Goal: Information Seeking & Learning: Learn about a topic

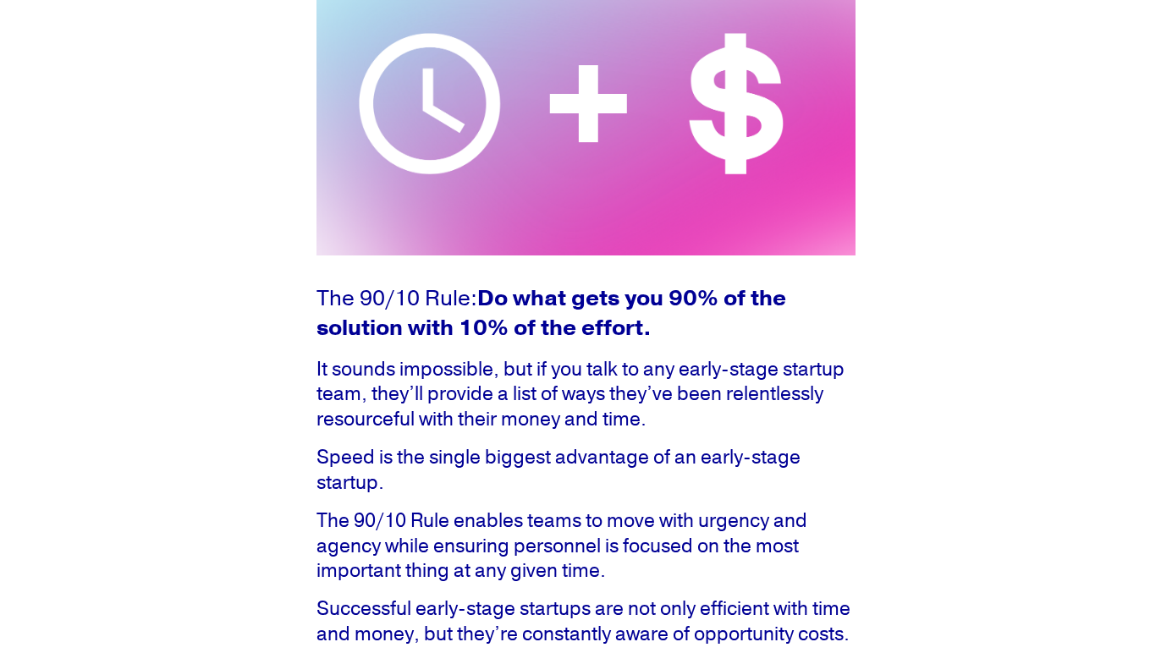
scroll to position [283, 0]
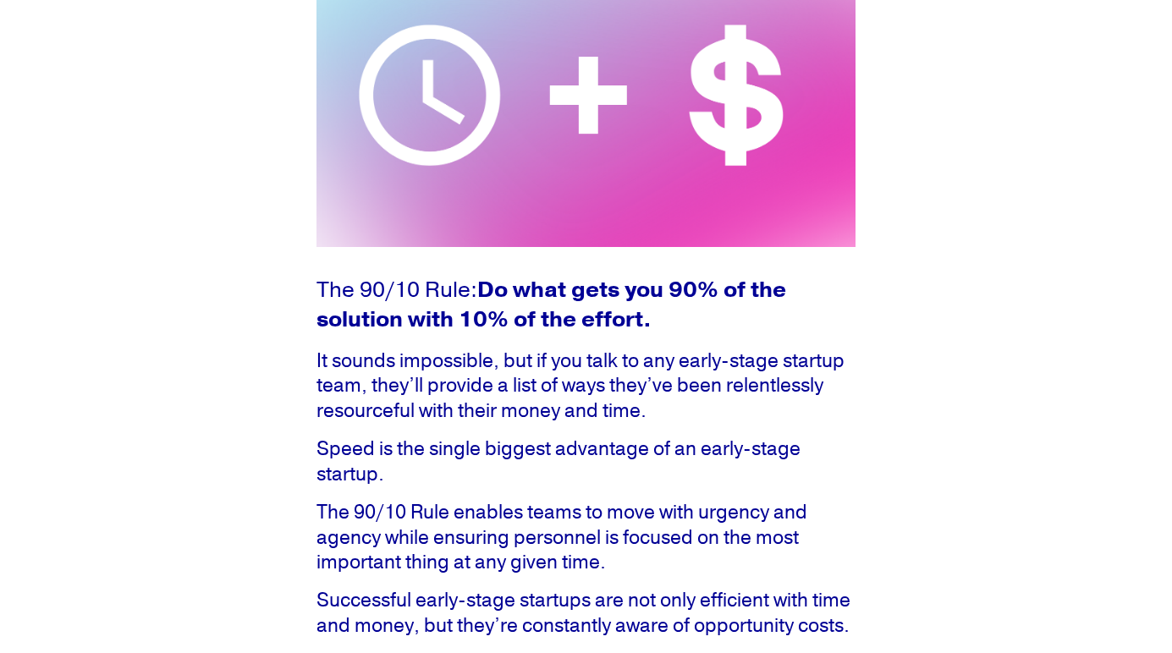
click at [420, 525] on p "The 90/10 Rule enables teams to move with urgency and agency while ensuring per…" at bounding box center [585, 537] width 539 height 74
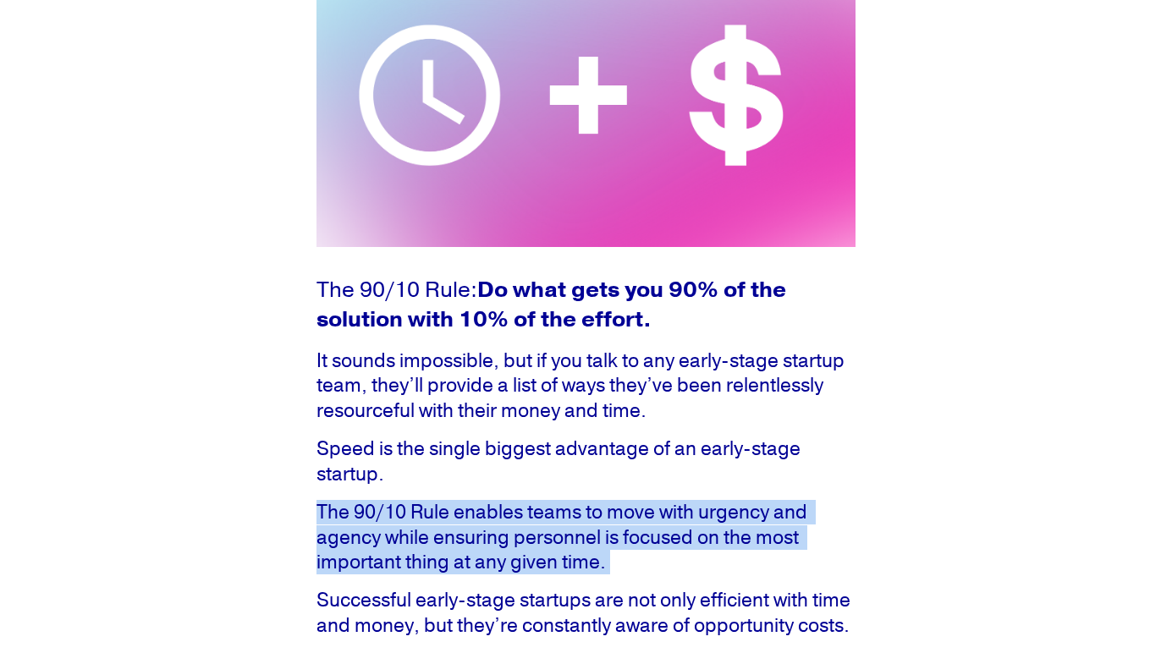
click at [420, 525] on p "The 90/10 Rule enables teams to move with urgency and agency while ensuring per…" at bounding box center [585, 537] width 539 height 74
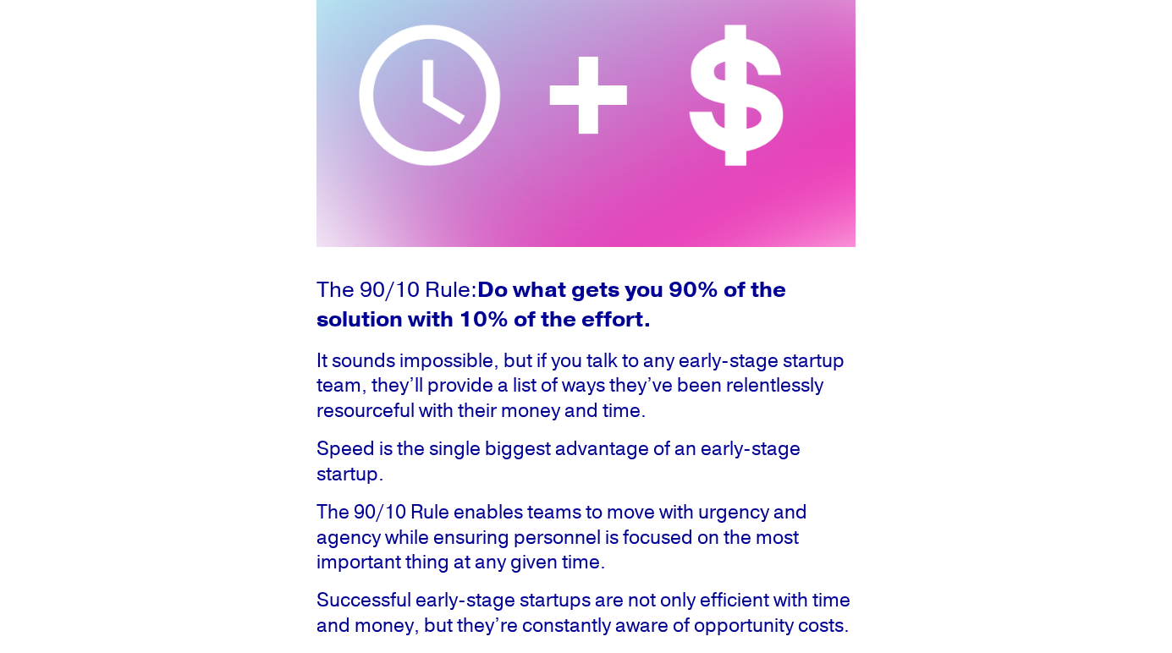
click at [423, 437] on p "Speed is the single biggest advantage of an early-stage startup." at bounding box center [585, 462] width 539 height 50
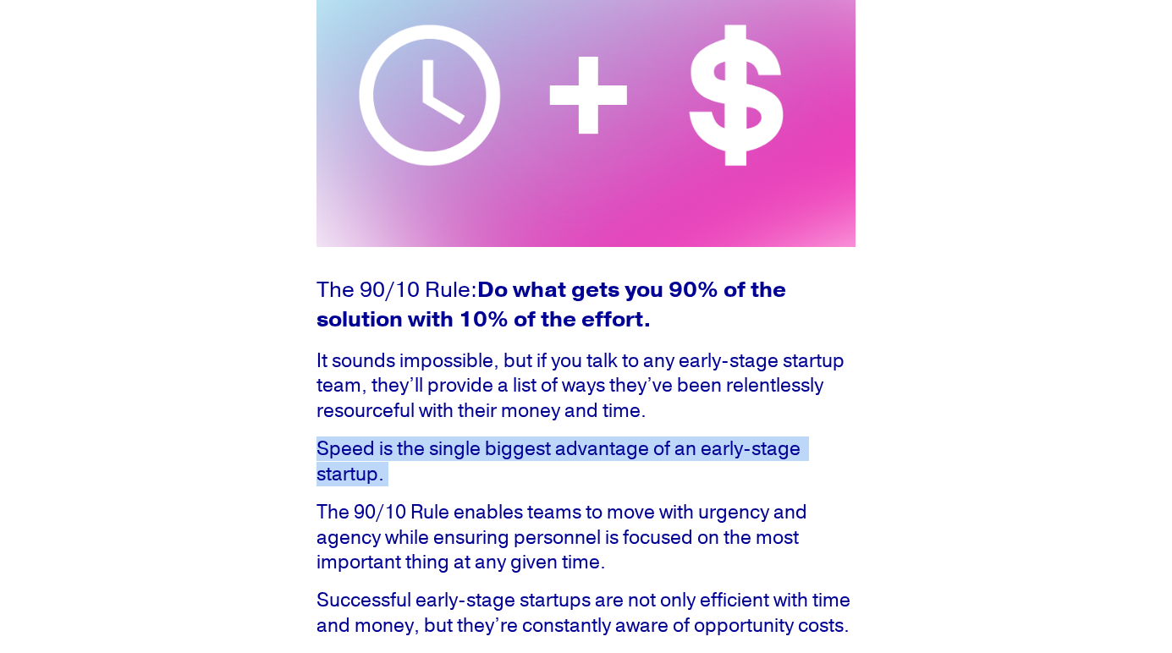
click at [423, 437] on p "Speed is the single biggest advantage of an early-stage startup." at bounding box center [585, 462] width 539 height 50
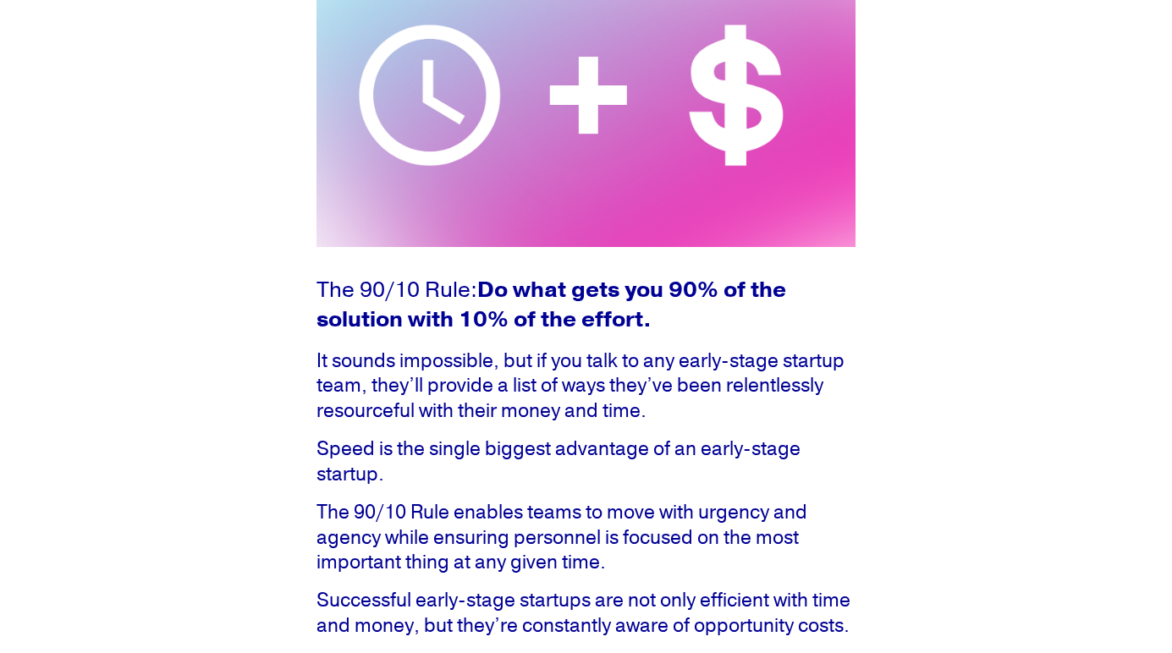
click at [411, 516] on p "The 90/10 Rule enables teams to move with urgency and agency while ensuring per…" at bounding box center [585, 537] width 539 height 74
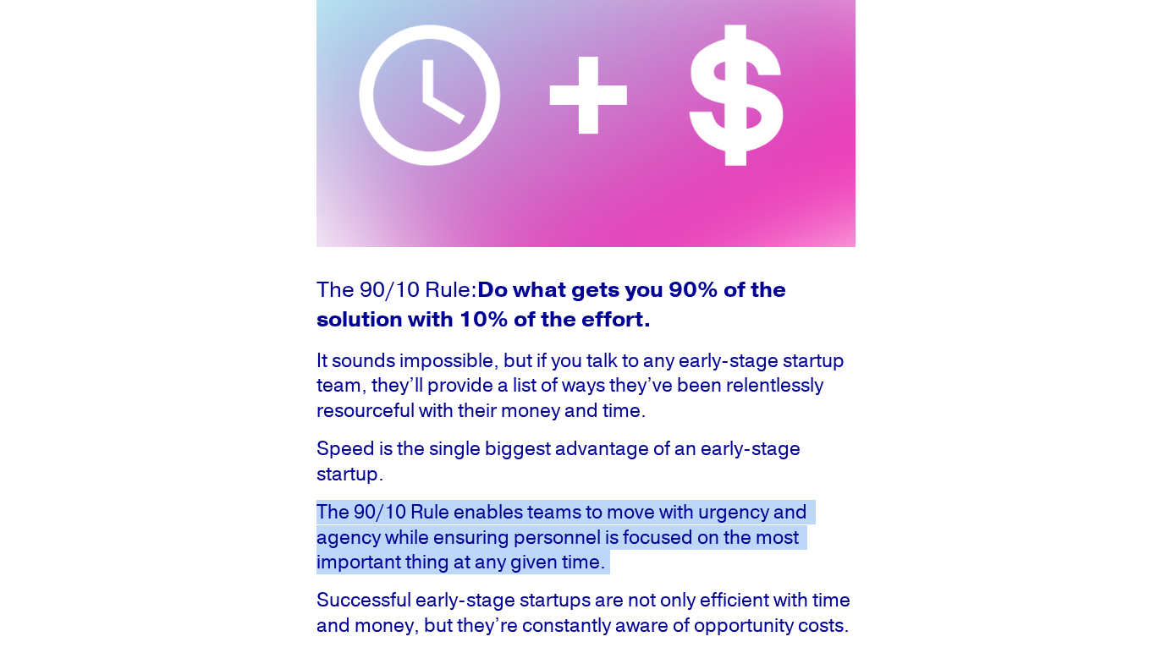
click at [411, 516] on p "The 90/10 Rule enables teams to move with urgency and agency while ensuring per…" at bounding box center [585, 537] width 539 height 74
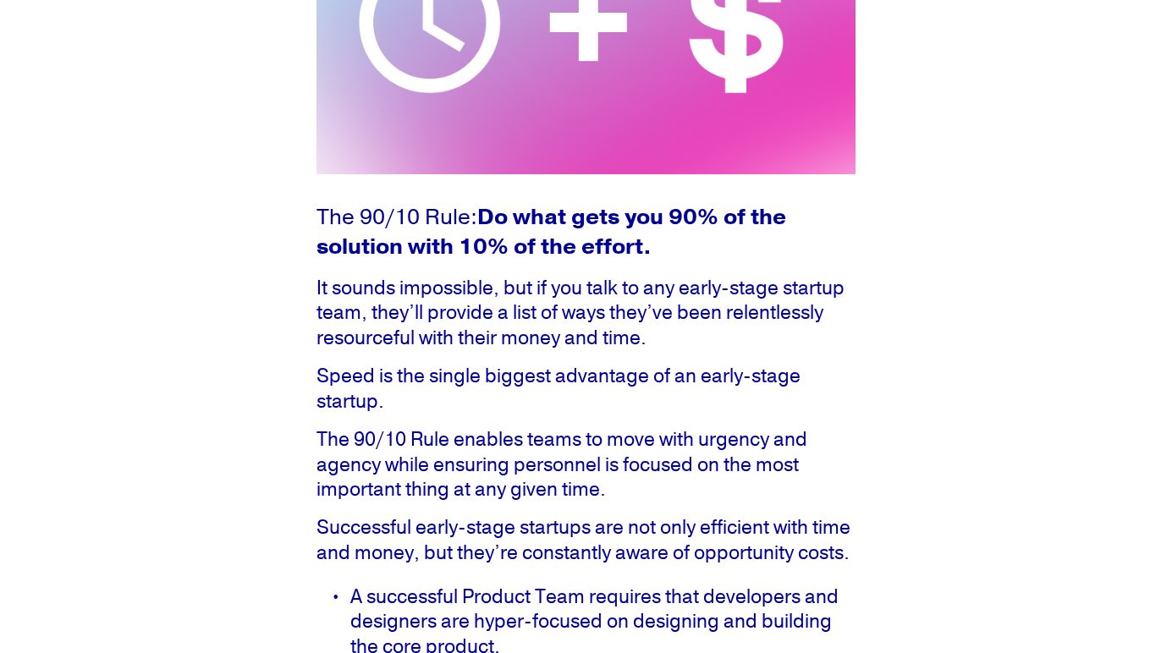
click at [409, 536] on p "Successful early-stage startups are not only efficient with time and money, but…" at bounding box center [585, 540] width 539 height 50
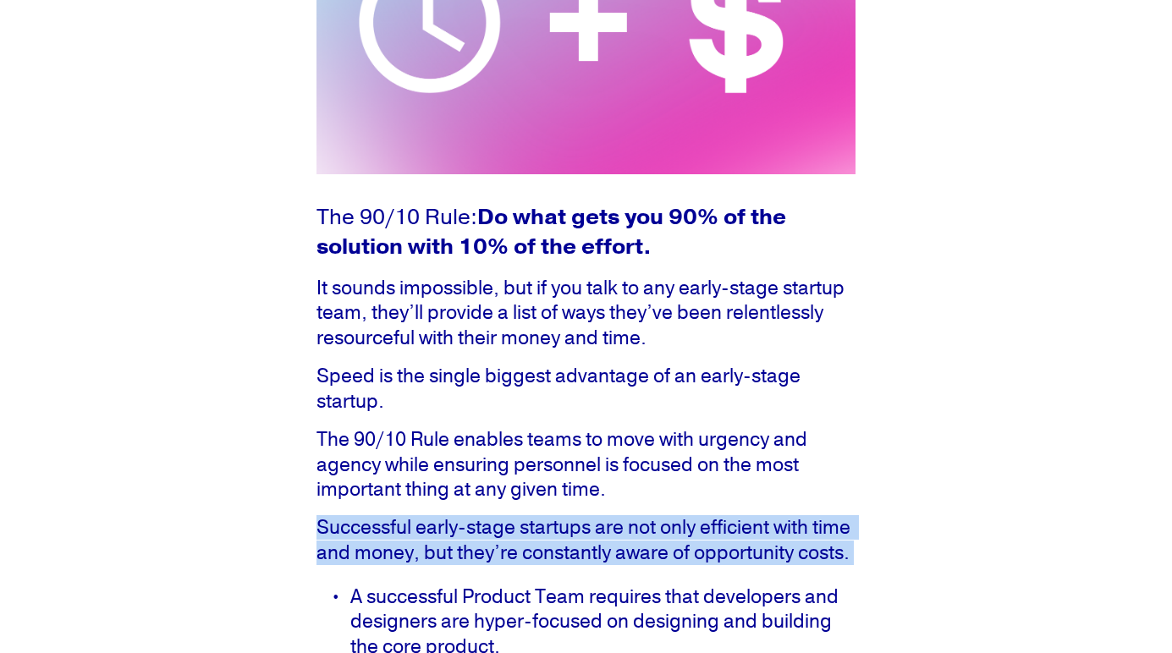
click at [409, 536] on p "Successful early-stage startups are not only efficient with time and money, but…" at bounding box center [585, 540] width 539 height 50
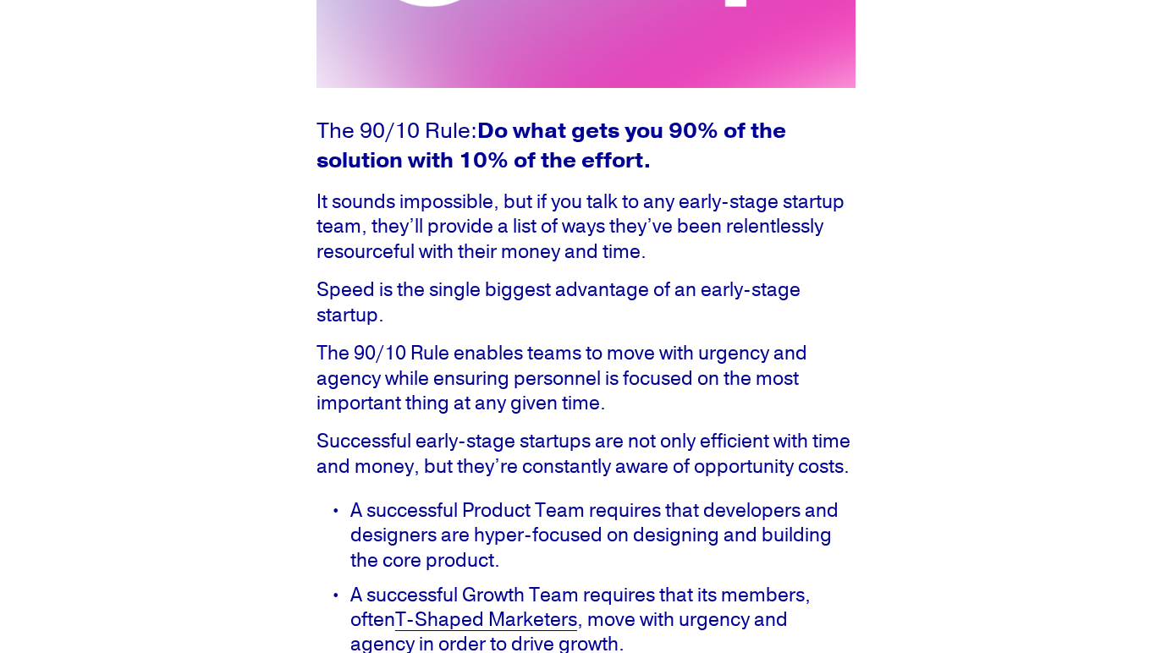
click at [408, 536] on p "A successful Product Team requires that developers and designers are hyper-focu…" at bounding box center [602, 535] width 505 height 74
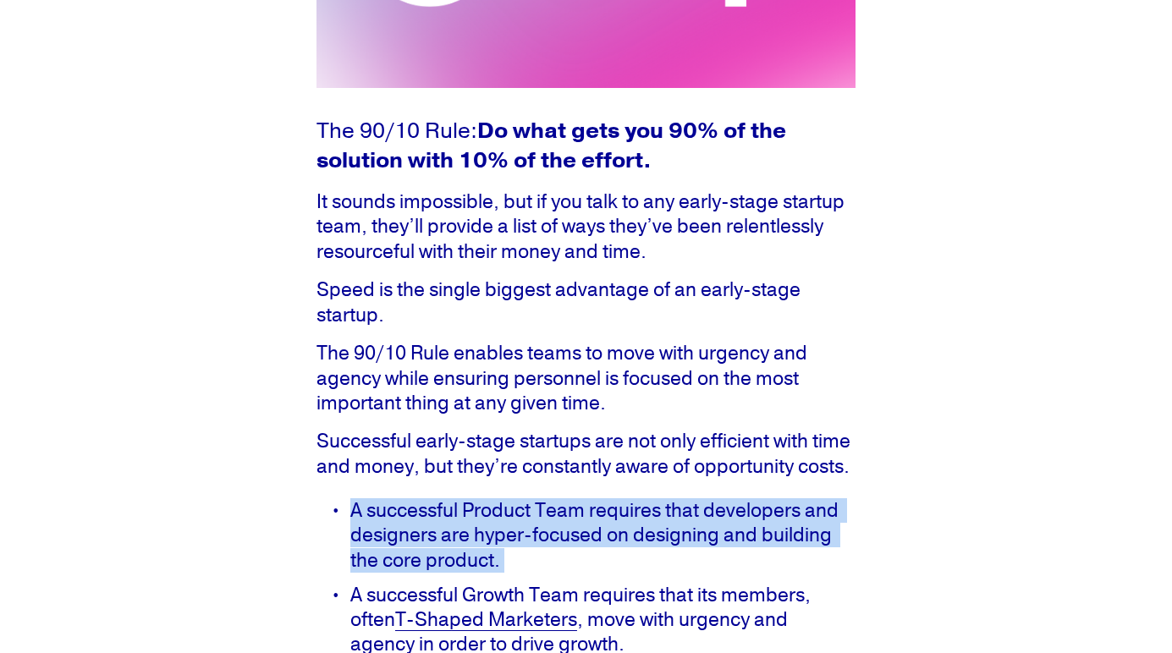
click at [408, 536] on p "A successful Product Team requires that developers and designers are hyper-focu…" at bounding box center [602, 535] width 505 height 74
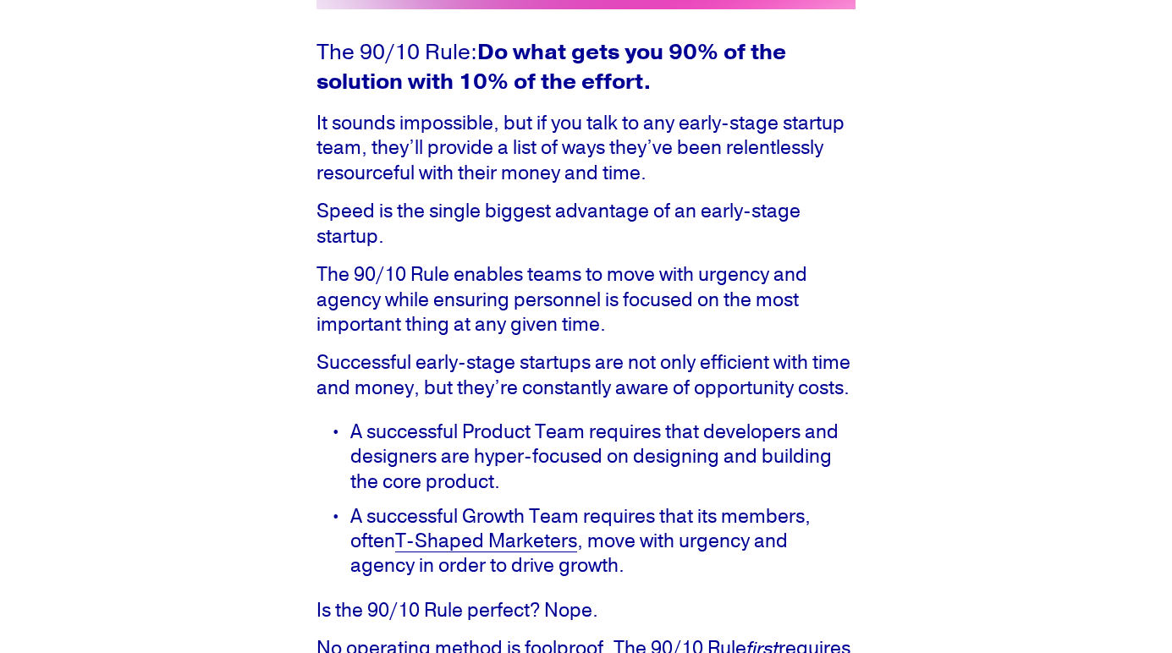
click at [631, 536] on p "A successful Growth Team requires that its members, often T-Shaped Marketers , …" at bounding box center [602, 541] width 505 height 74
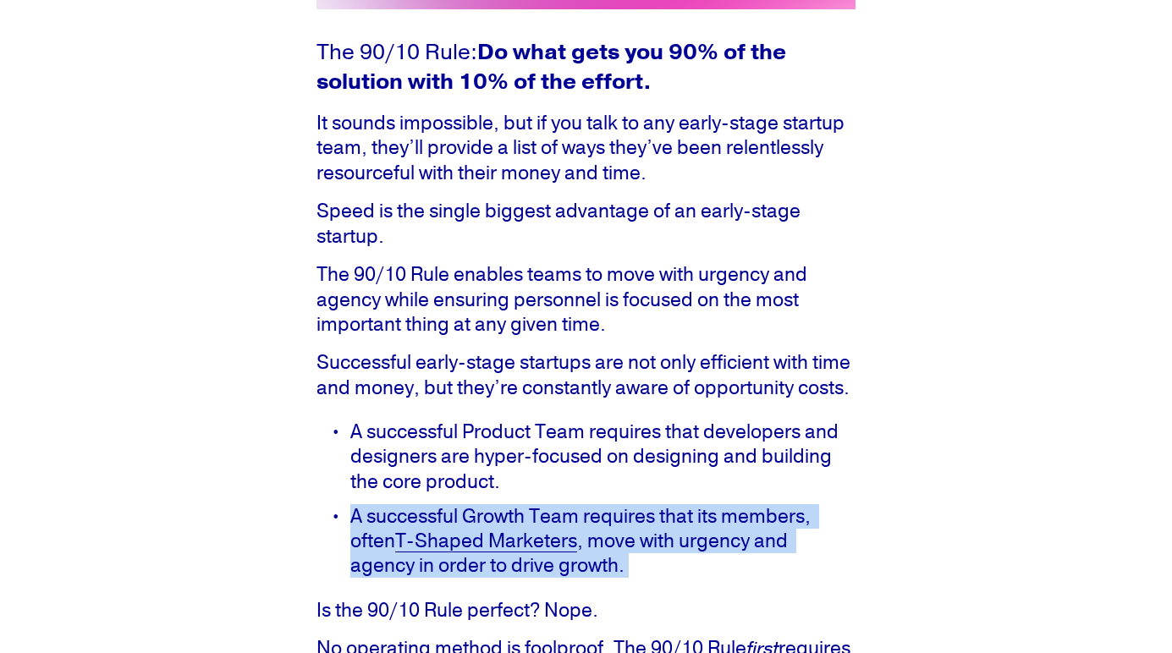
click at [631, 536] on p "A successful Growth Team requires that its members, often T-Shaped Marketers , …" at bounding box center [602, 541] width 505 height 74
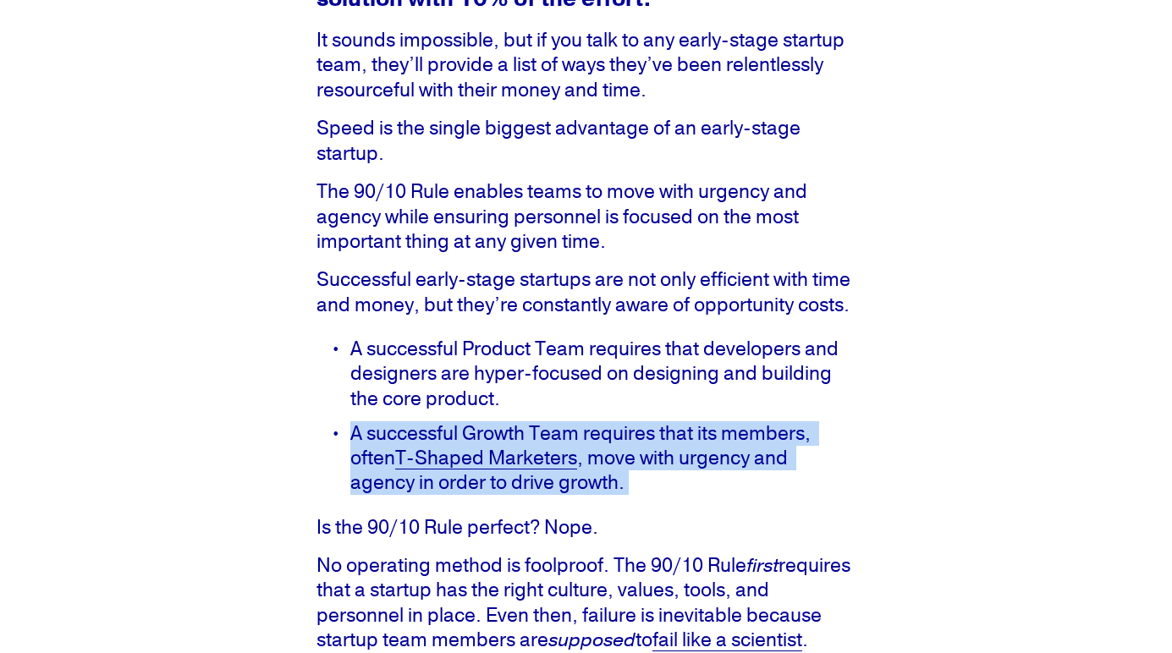
scroll to position [604, 0]
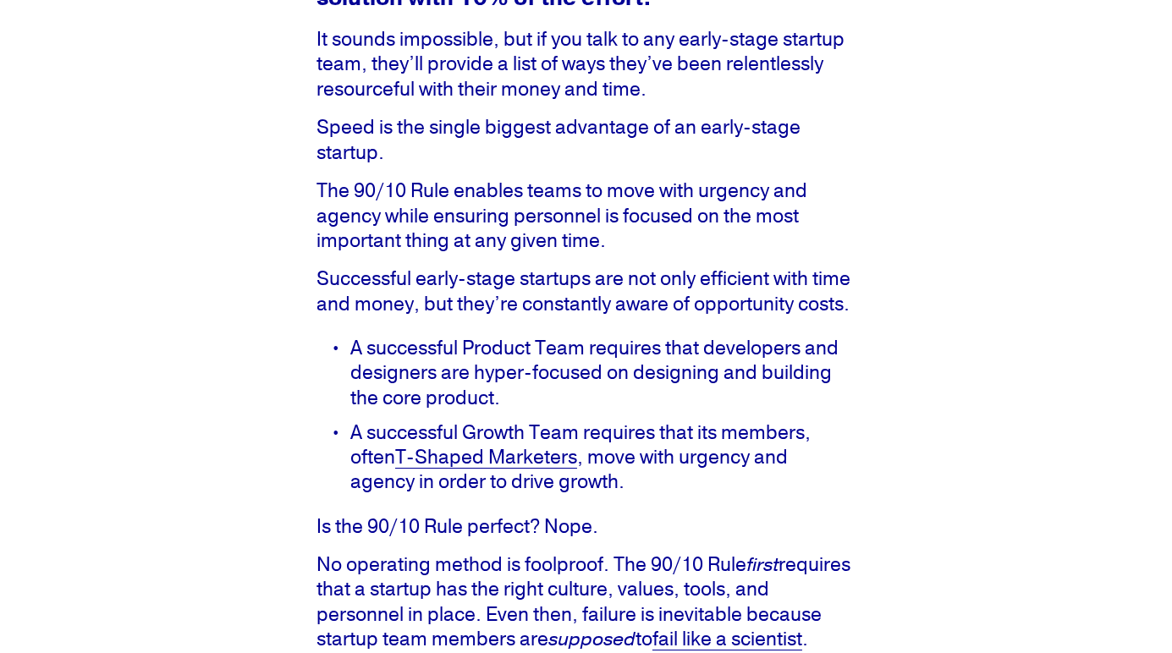
click at [604, 533] on p "Is the 90/10 Rule perfect? Nope." at bounding box center [585, 526] width 539 height 25
click at [595, 591] on p "No operating method is foolproof. The 90/10 Rule first requires that a startup …" at bounding box center [585, 603] width 539 height 100
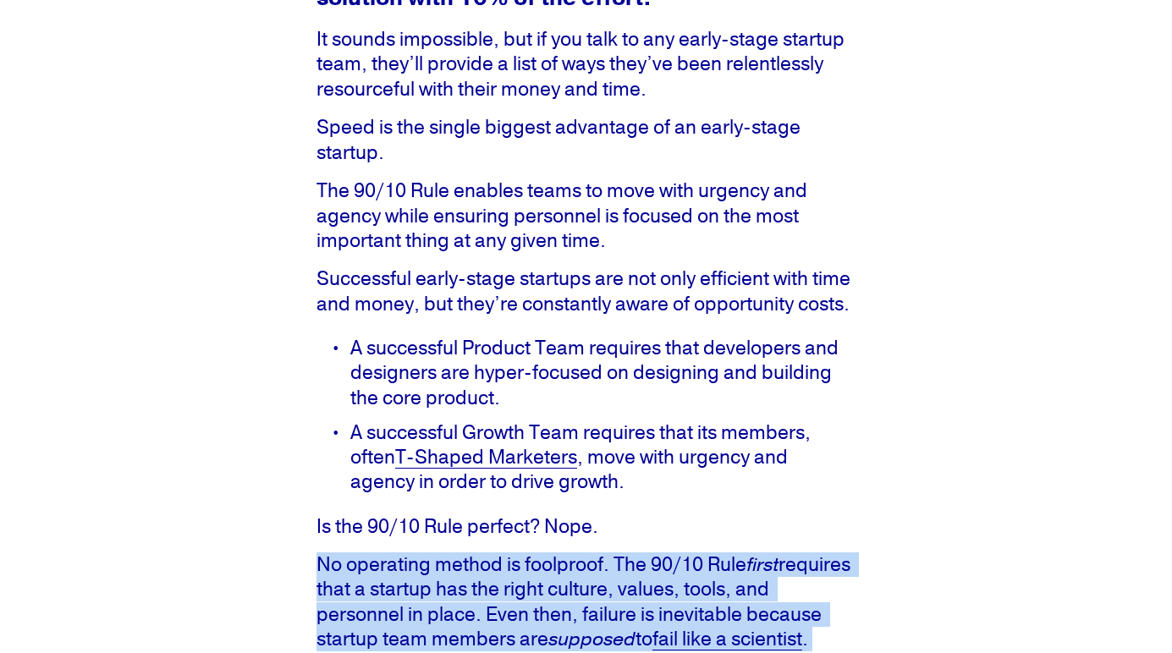
click at [595, 591] on p "No operating method is foolproof. The 90/10 Rule first requires that a startup …" at bounding box center [585, 603] width 539 height 100
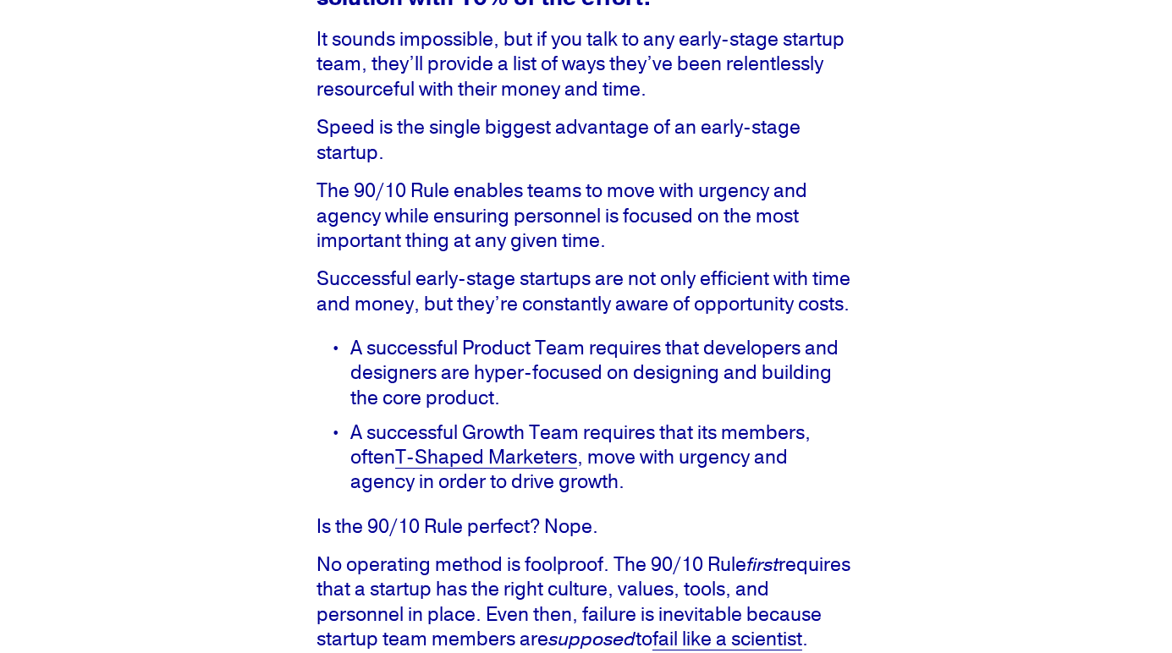
click at [586, 537] on p "Is the 90/10 Rule perfect? Nope." at bounding box center [585, 526] width 539 height 25
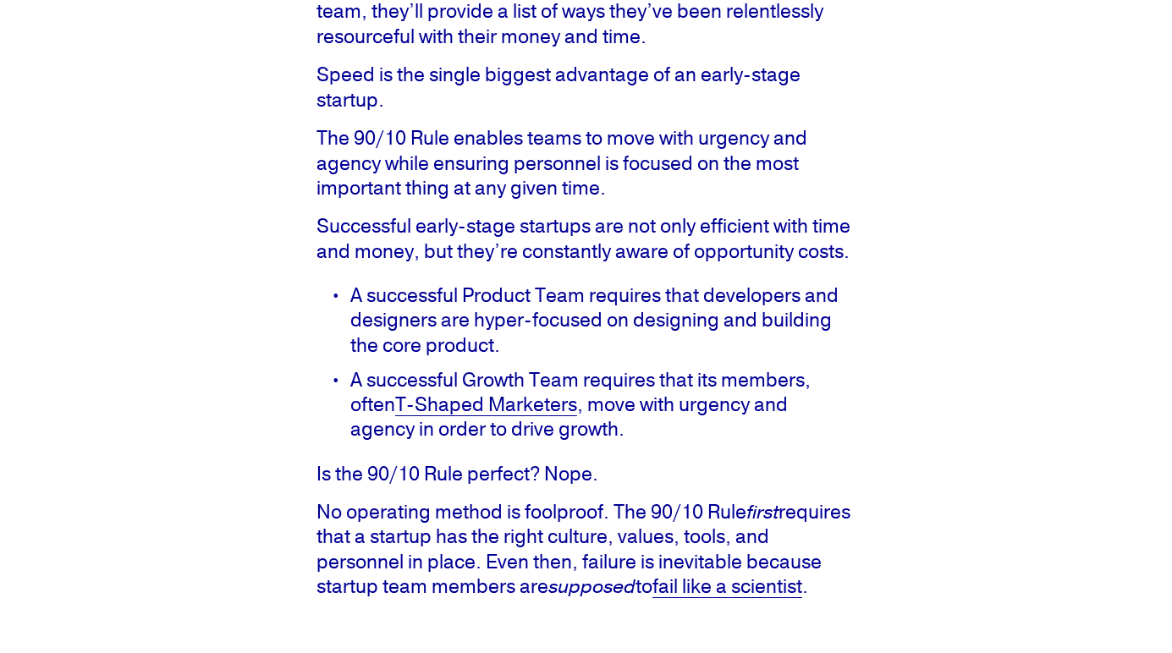
click at [586, 537] on p "No operating method is foolproof. The 90/10 Rule first requires that a startup …" at bounding box center [585, 550] width 539 height 100
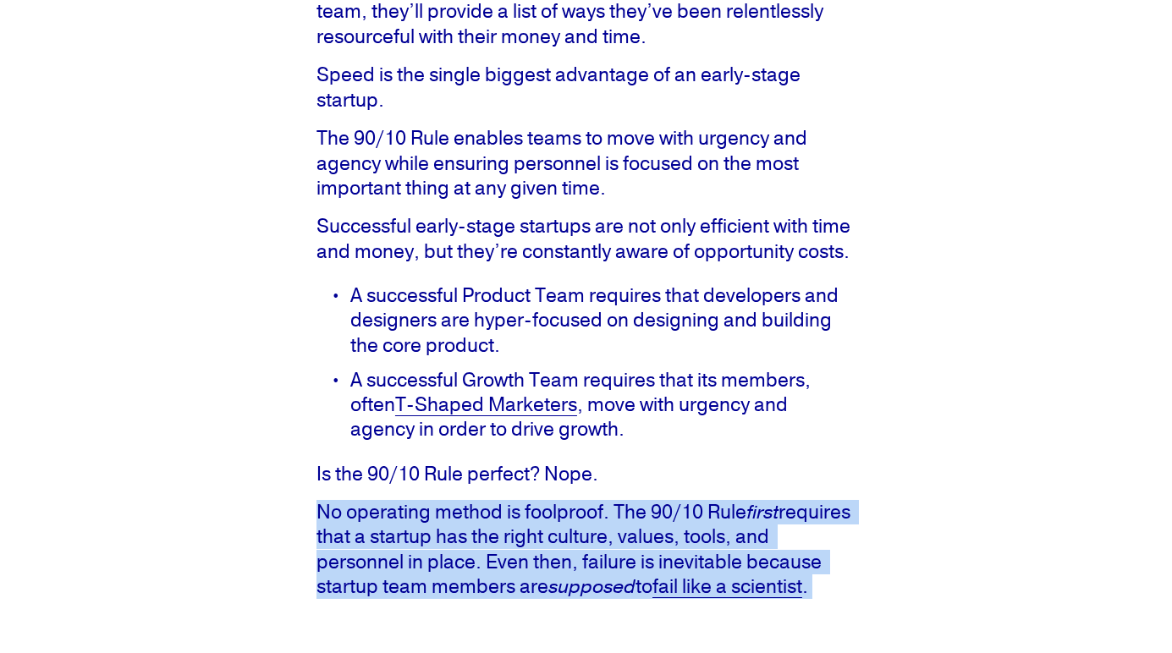
click at [586, 537] on p "No operating method is foolproof. The 90/10 Rule first requires that a startup …" at bounding box center [585, 550] width 539 height 100
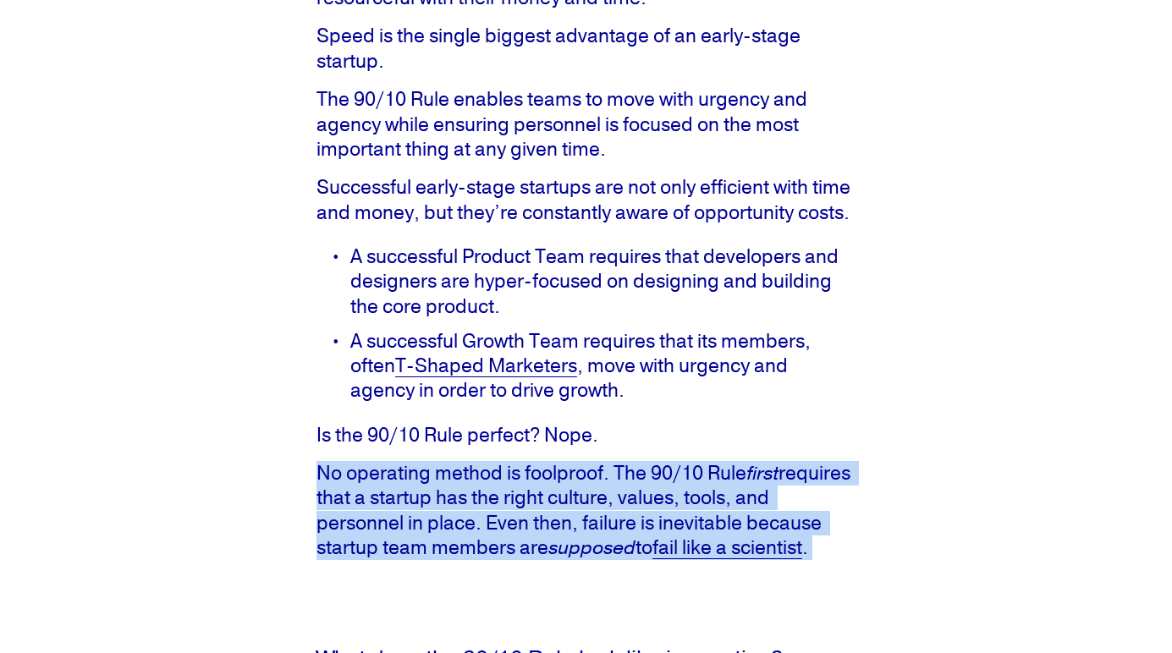
scroll to position [696, 0]
click at [586, 533] on p "No operating method is foolproof. The 90/10 Rule first requires that a startup …" at bounding box center [585, 510] width 539 height 100
click at [604, 511] on p "No operating method is foolproof. The 90/10 Rule first requires that a startup …" at bounding box center [585, 510] width 539 height 100
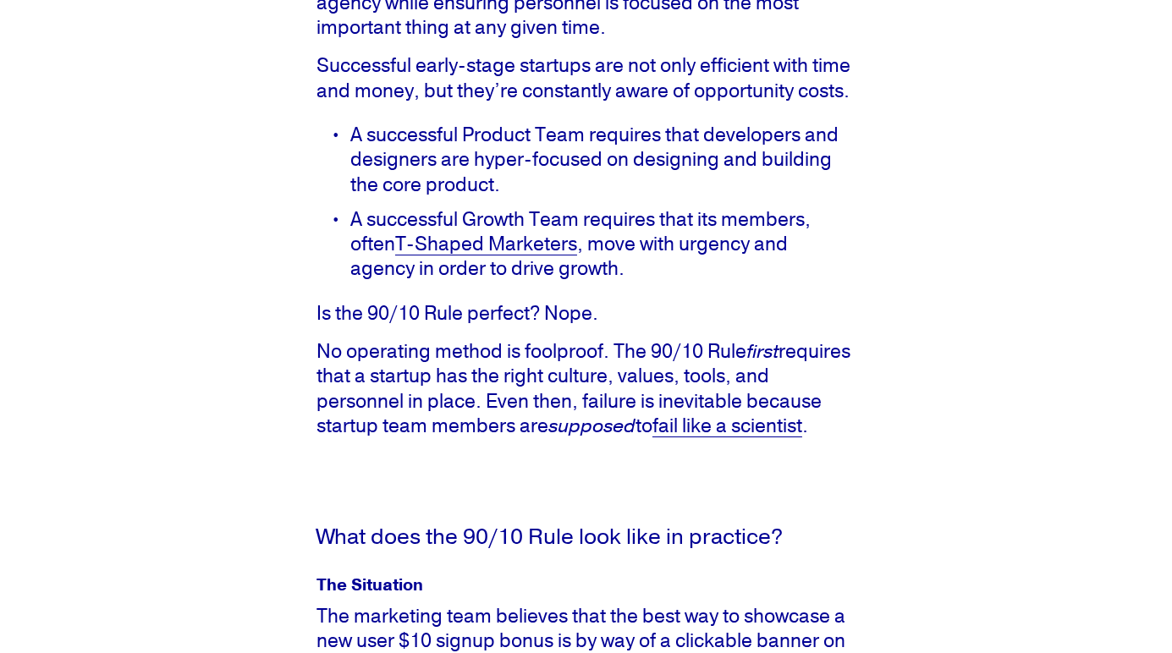
scroll to position [818, 0]
click at [710, 437] on link "fail like a scientist" at bounding box center [727, 425] width 150 height 25
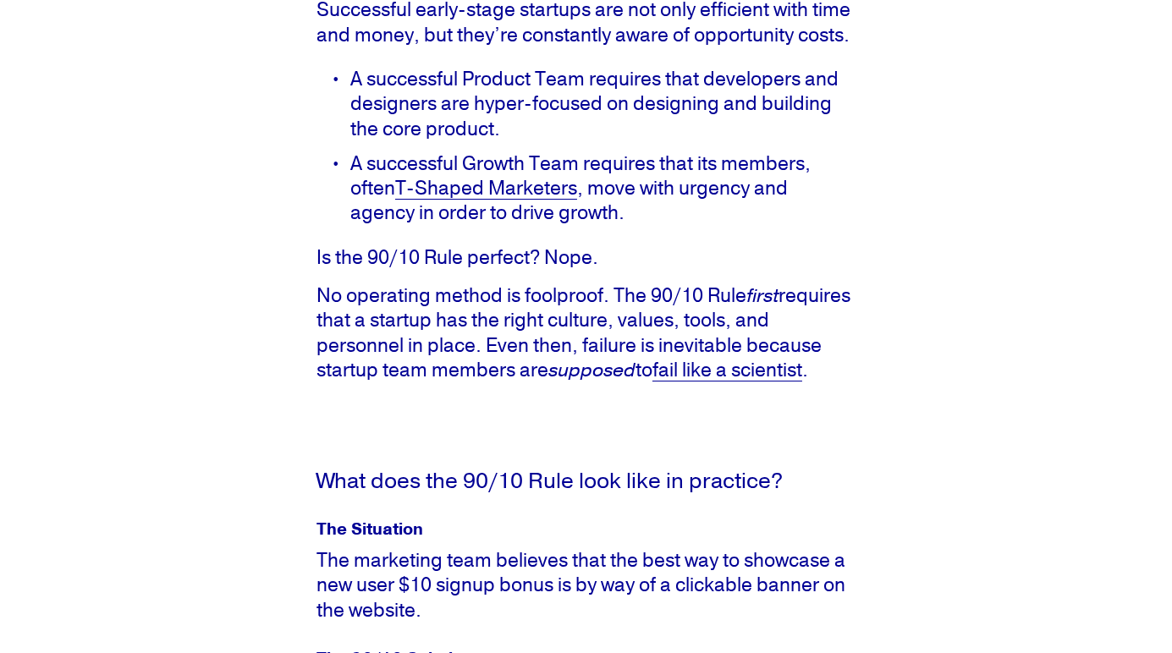
scroll to position [889, 0]
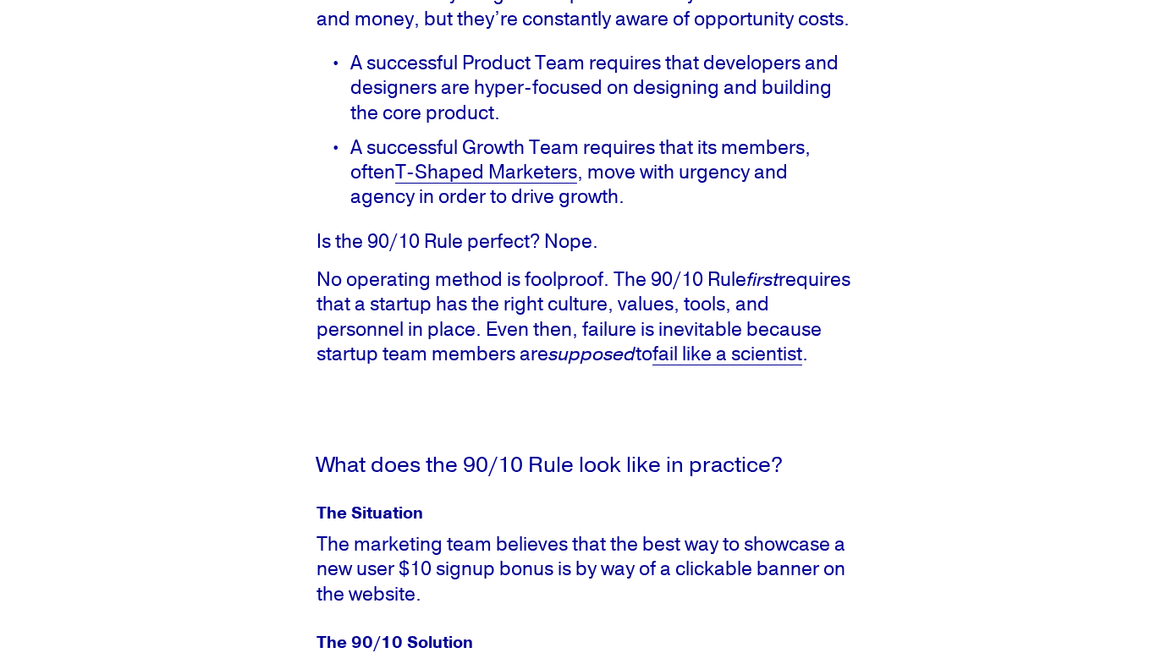
click at [531, 558] on p "The marketing team believes that the best way to showcase a new user $10 signup…" at bounding box center [585, 569] width 539 height 74
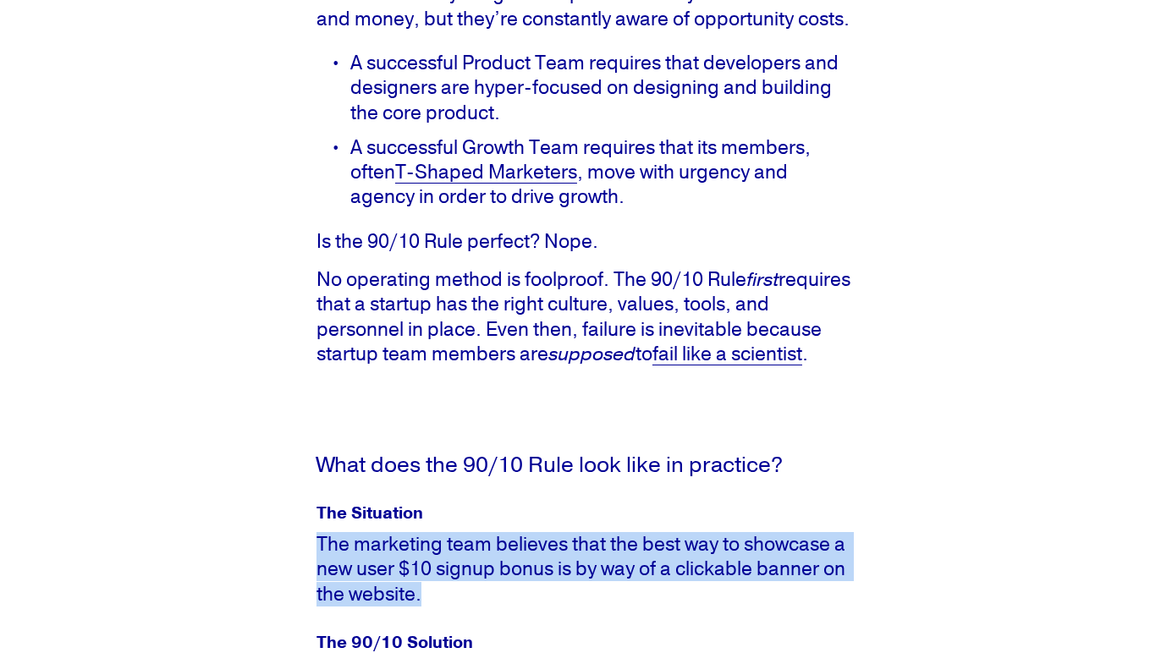
click at [531, 558] on p "The marketing team believes that the best way to showcase a new user $10 signup…" at bounding box center [585, 569] width 539 height 74
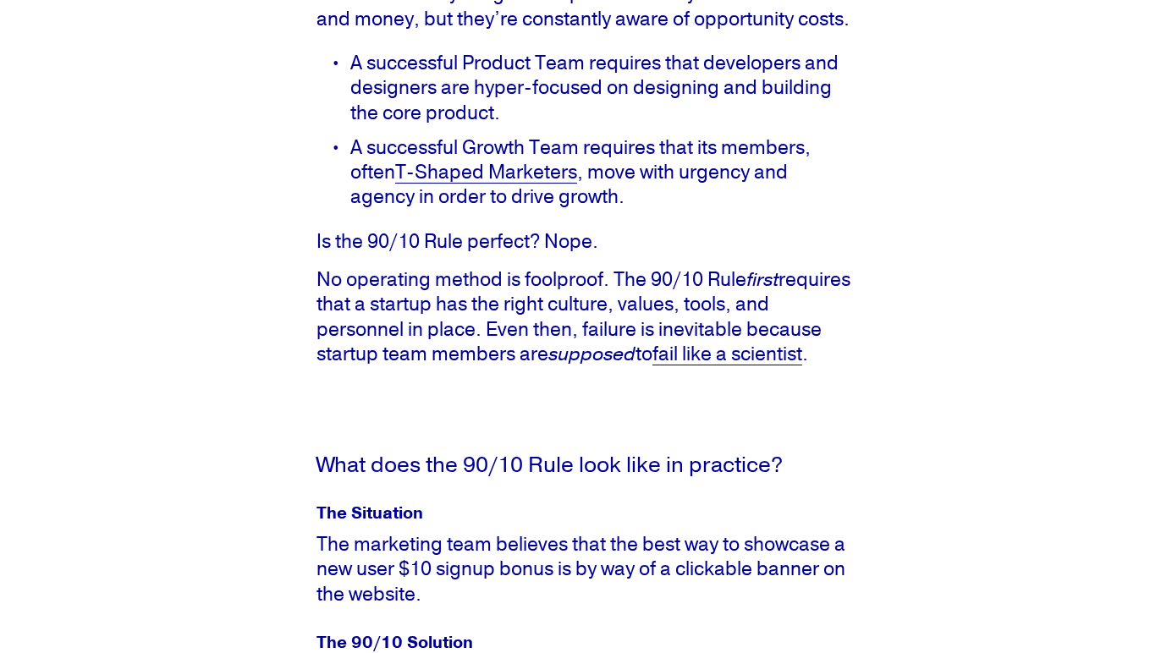
click at [531, 522] on h4 "The Situation" at bounding box center [585, 513] width 539 height 18
click at [535, 477] on h3 "What does the 90/10 Rule look like in practice?" at bounding box center [585, 466] width 539 height 24
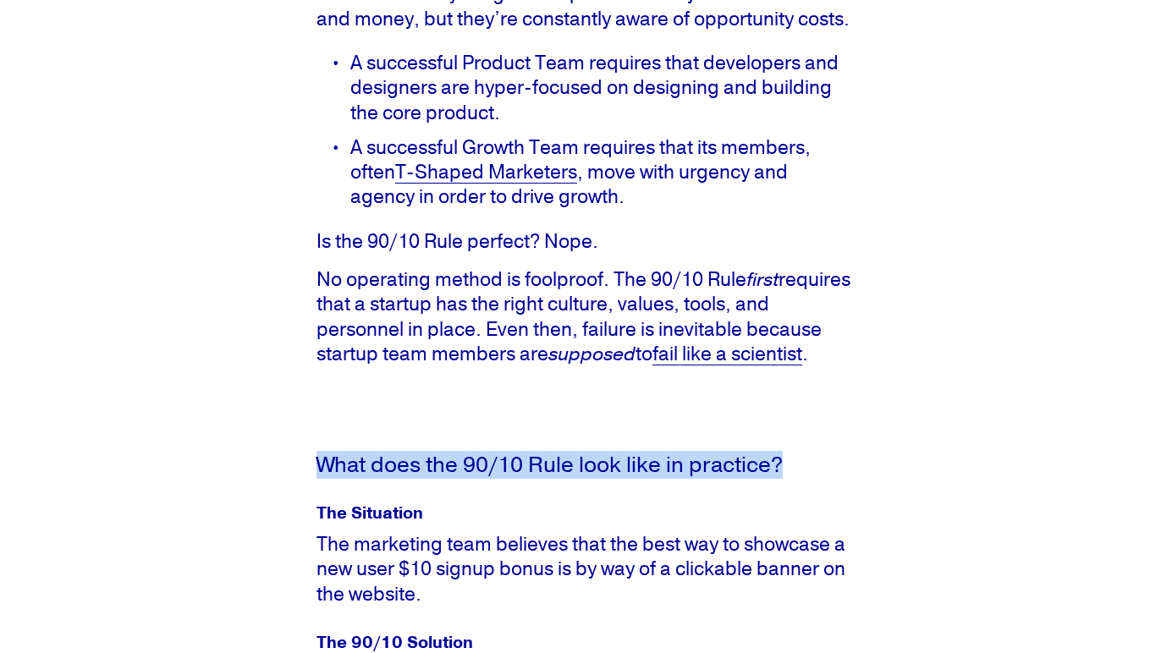
click at [535, 477] on h3 "What does the 90/10 Rule look like in practice?" at bounding box center [585, 466] width 539 height 24
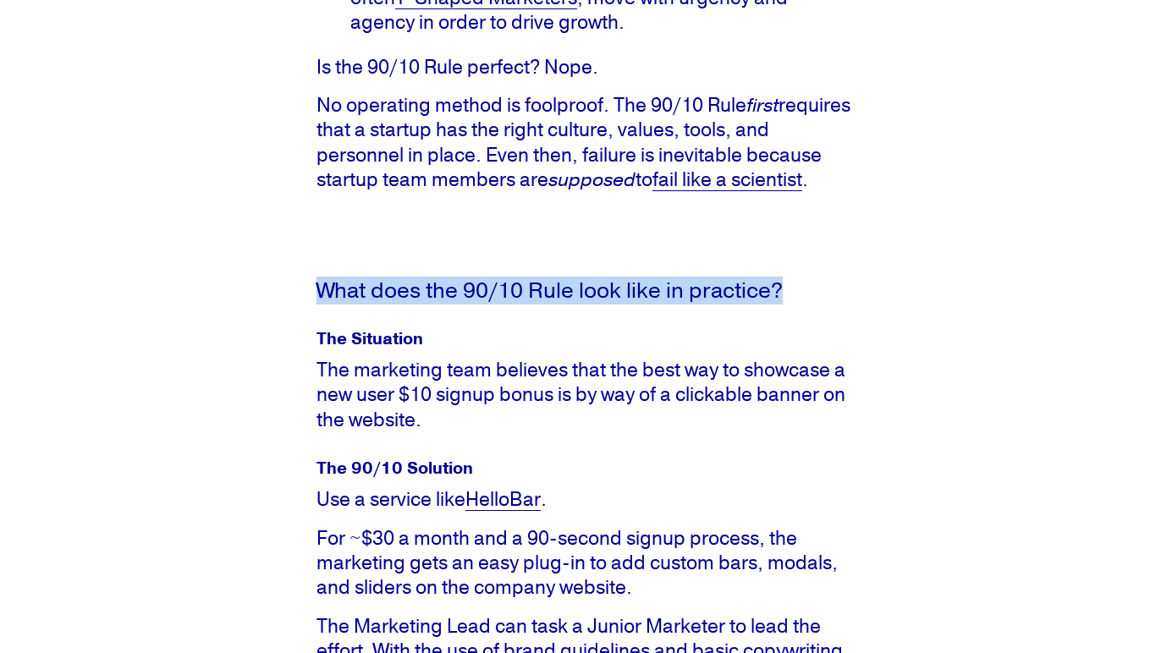
scroll to position [1068, 0]
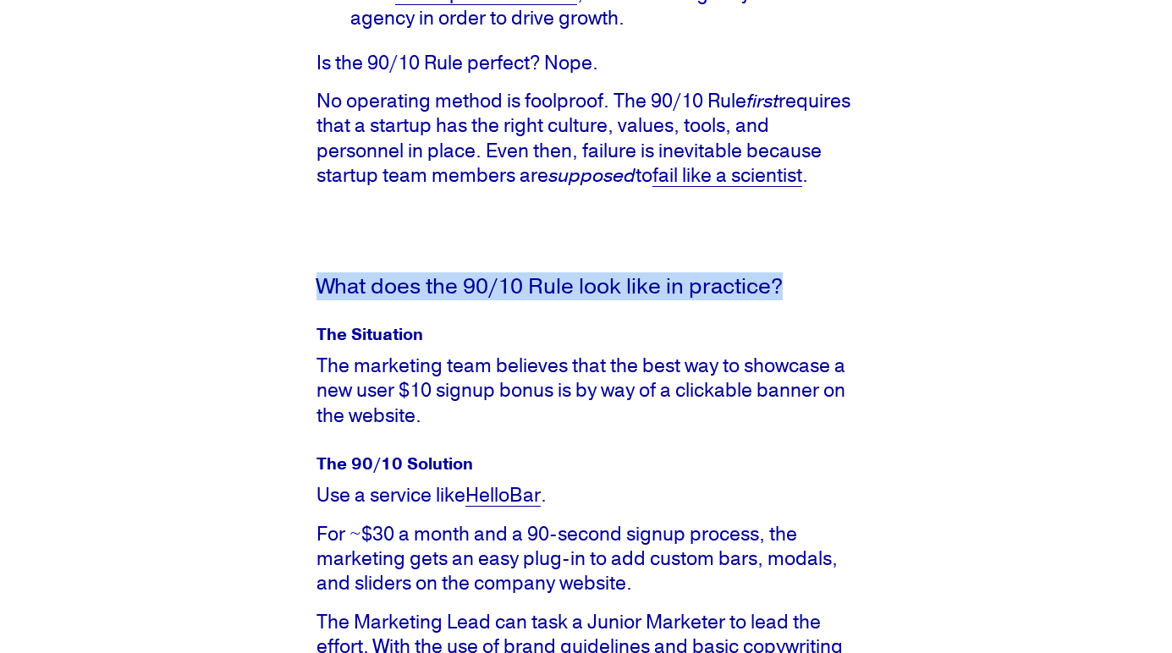
click at [514, 500] on link "HelloBar" at bounding box center [502, 495] width 75 height 25
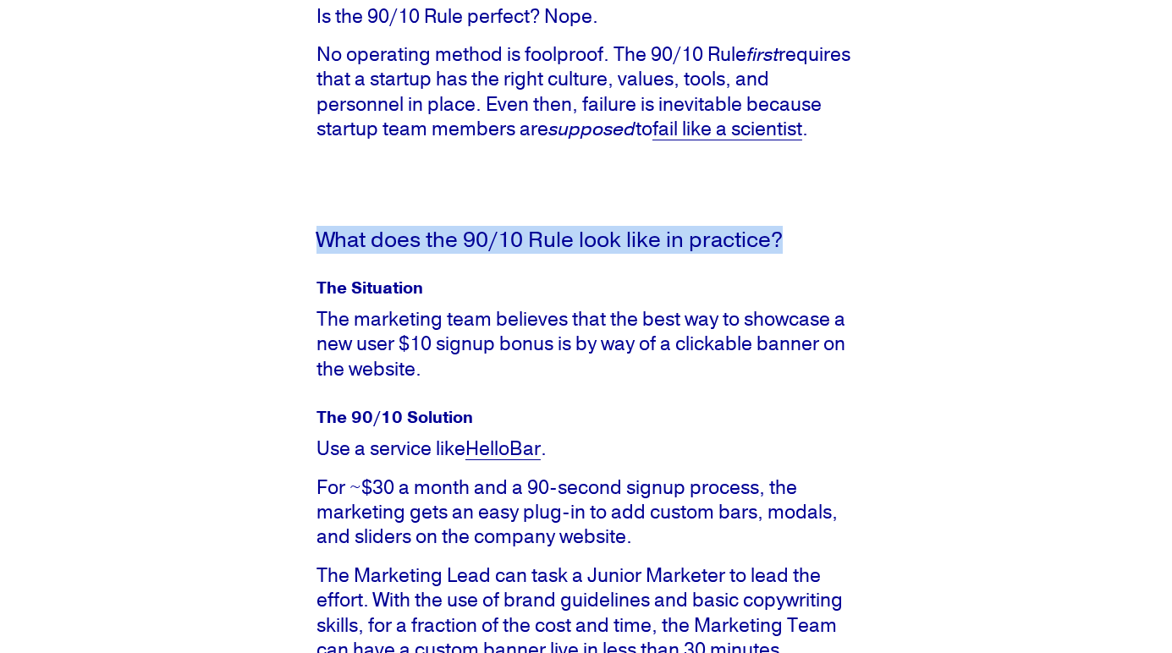
scroll to position [1126, 0]
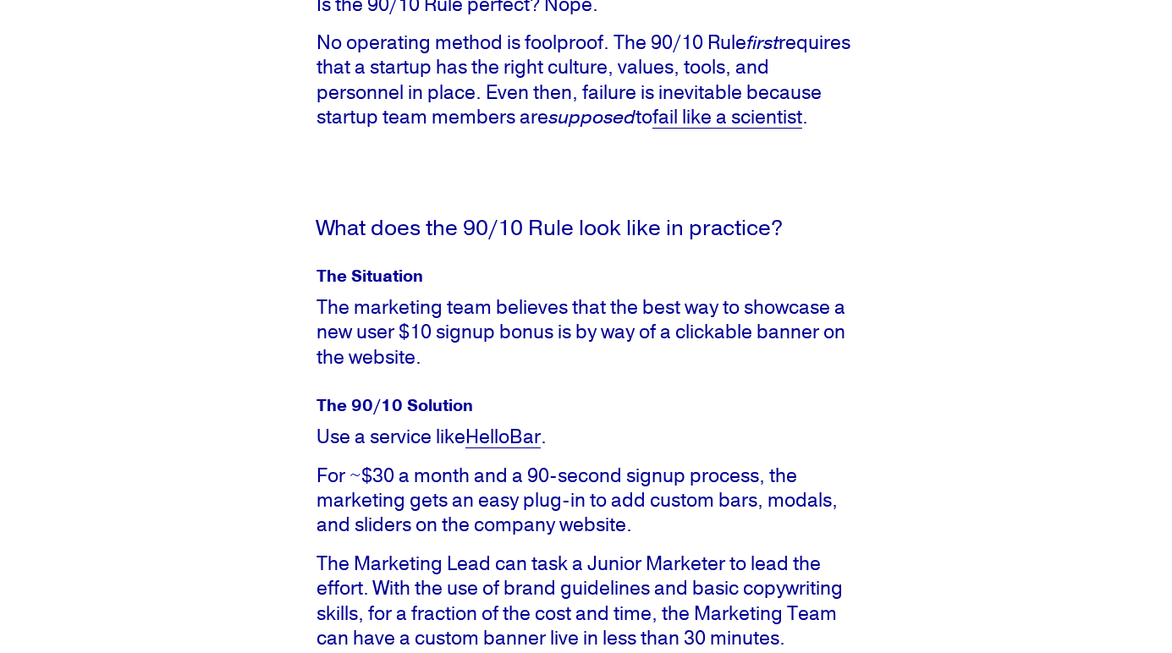
click at [558, 531] on p "For ~$30 a month and a 90-second signup process, the marketing gets an easy plu…" at bounding box center [585, 501] width 539 height 74
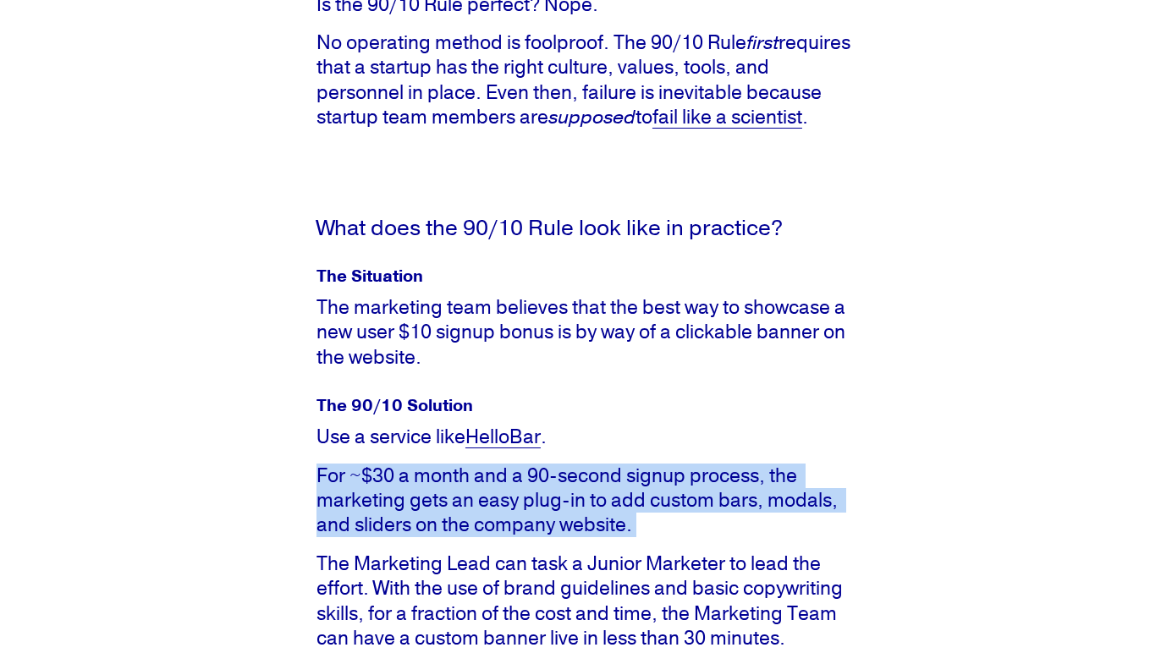
click at [558, 531] on p "For ~$30 a month and a 90-second signup process, the marketing gets an easy plu…" at bounding box center [585, 501] width 539 height 74
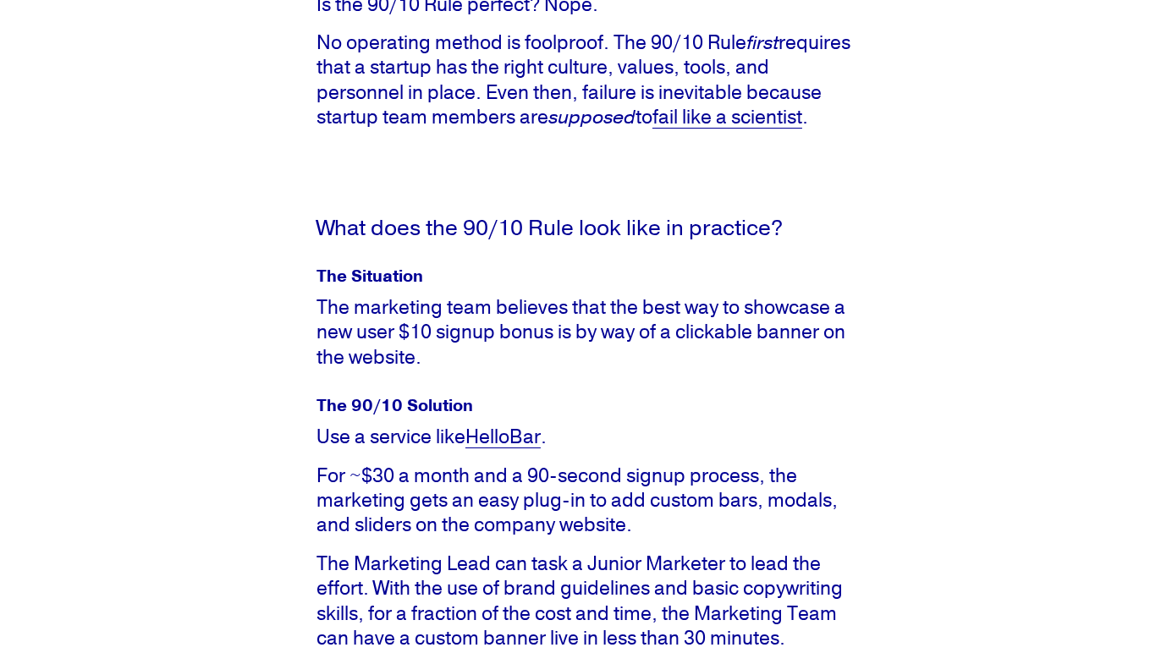
click at [547, 607] on p "The Marketing Lead can task a Junior Marketer to lead the effort. With the use …" at bounding box center [585, 602] width 539 height 100
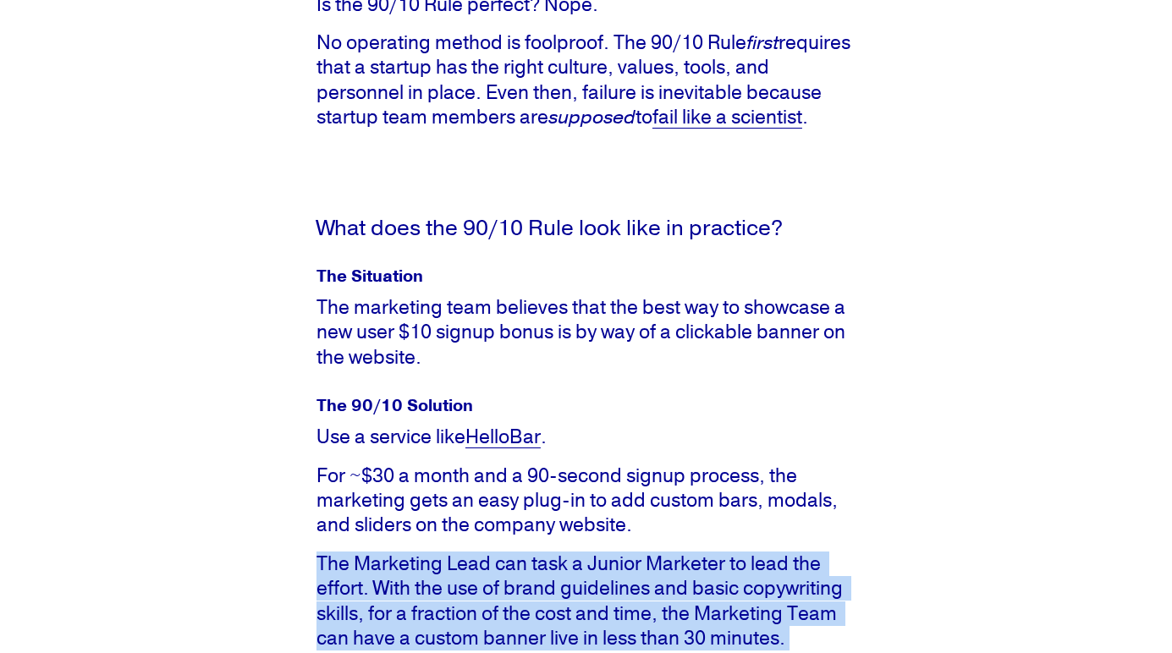
click at [547, 607] on p "The Marketing Lead can task a Junior Marketer to lead the effort. With the use …" at bounding box center [585, 602] width 539 height 100
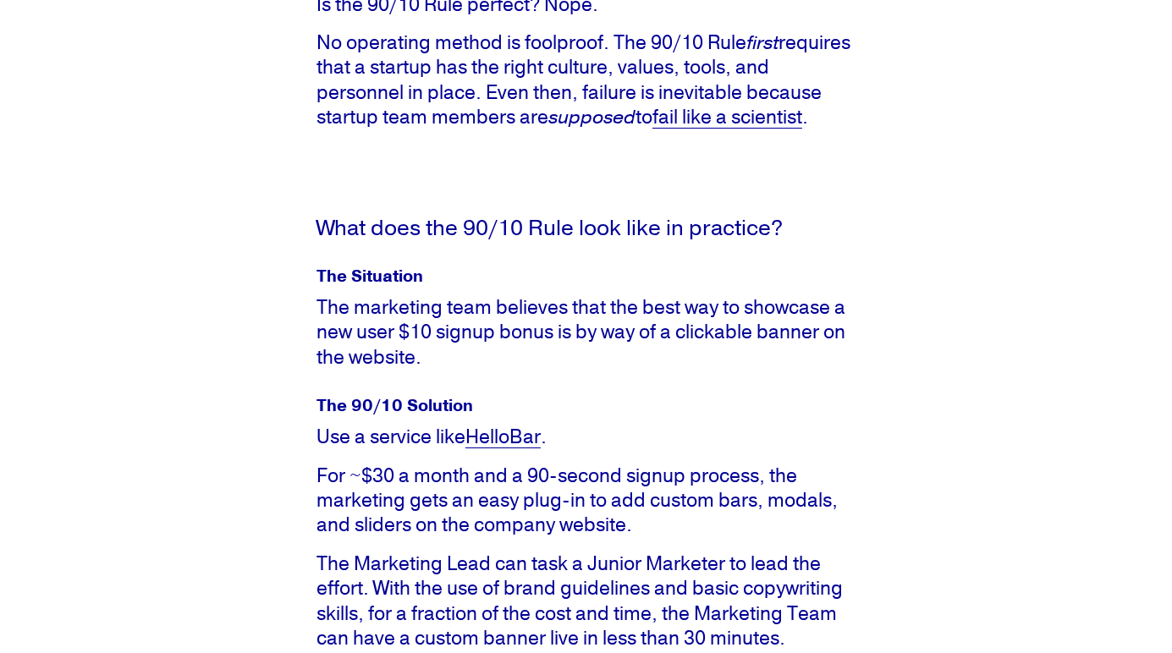
click at [571, 536] on p "For ~$30 a month and a 90-second signup process, the marketing gets an easy plu…" at bounding box center [585, 501] width 539 height 74
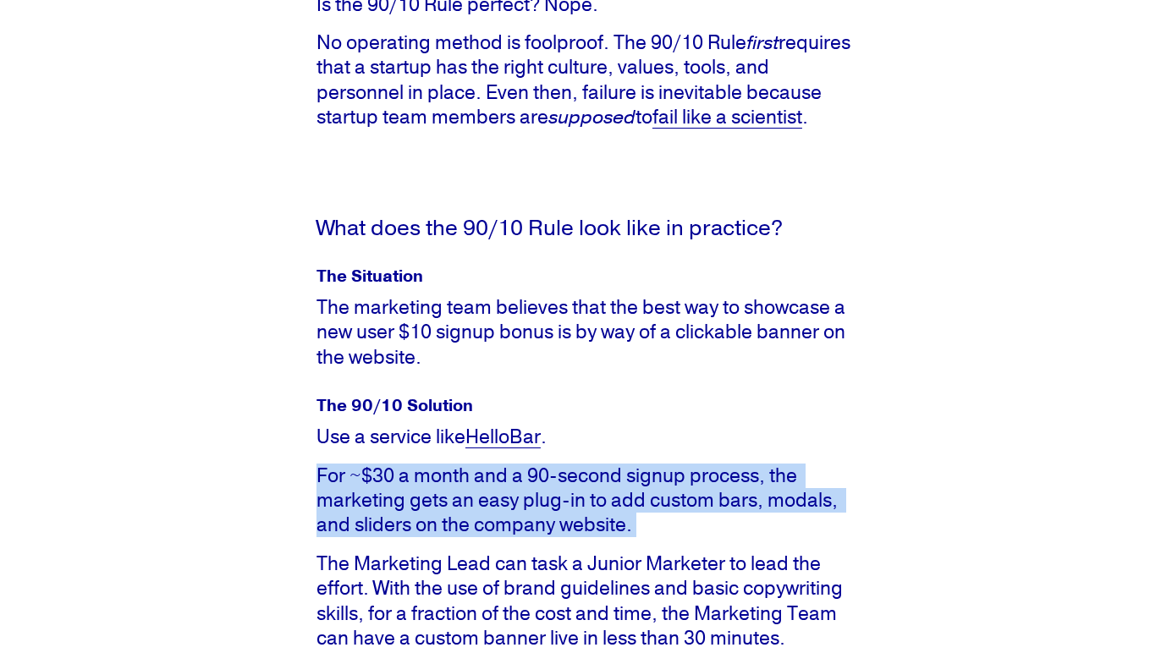
click at [571, 536] on p "For ~$30 a month and a 90-second signup process, the marketing gets an easy plu…" at bounding box center [585, 501] width 539 height 74
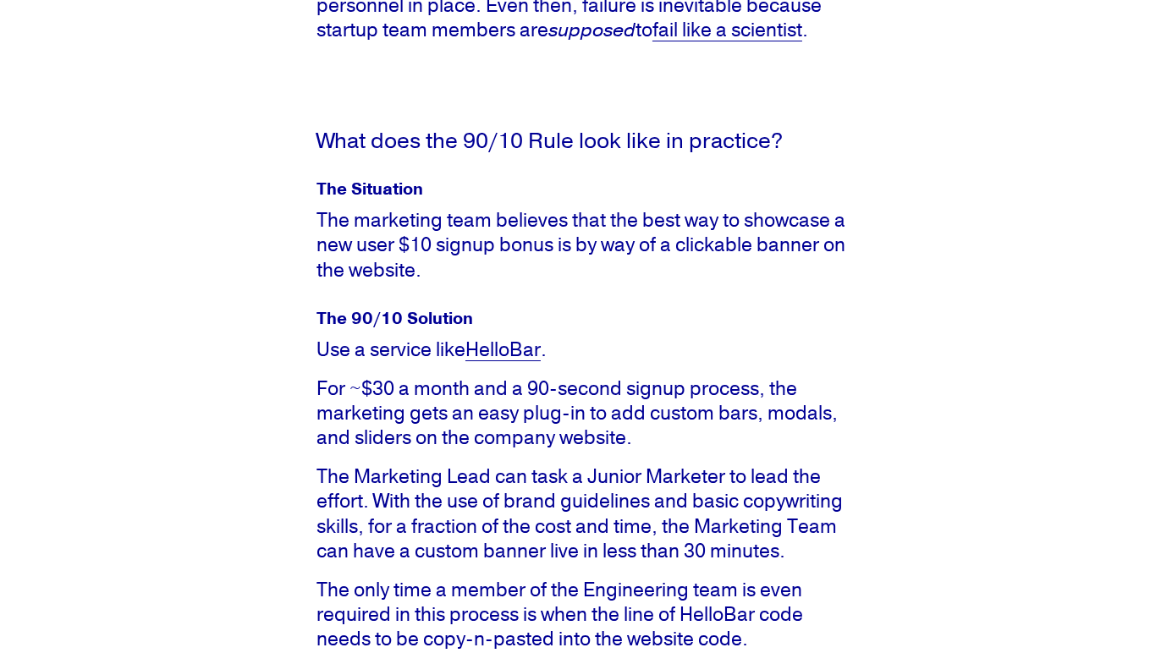
click at [570, 539] on p "The Marketing Lead can task a Junior Marketer to lead the effort. With the use …" at bounding box center [585, 515] width 539 height 100
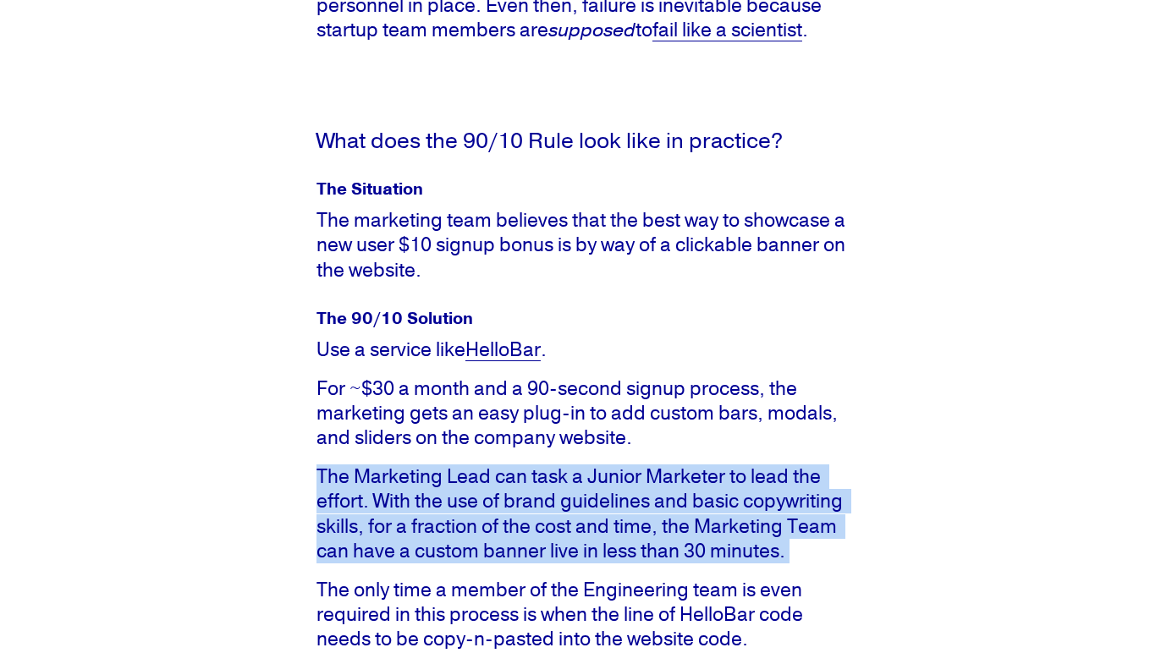
click at [570, 539] on p "The Marketing Lead can task a Junior Marketer to lead the effort. With the use …" at bounding box center [585, 515] width 539 height 100
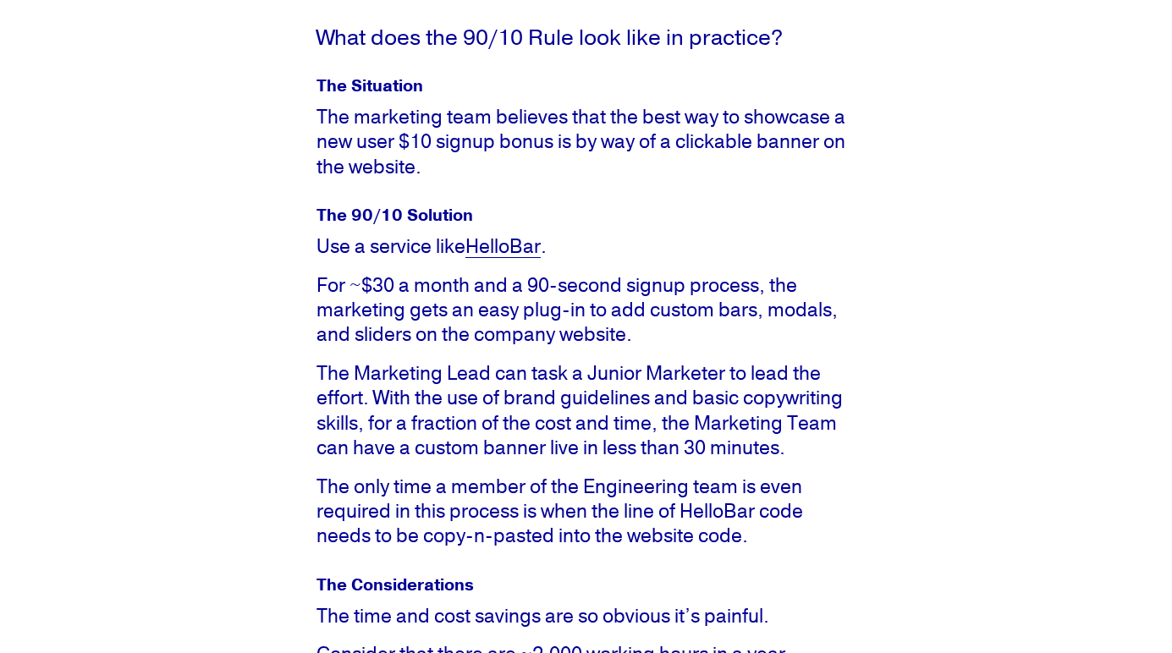
click at [570, 539] on p "The only time a member of the Engineering team is even required in this process…" at bounding box center [585, 512] width 539 height 74
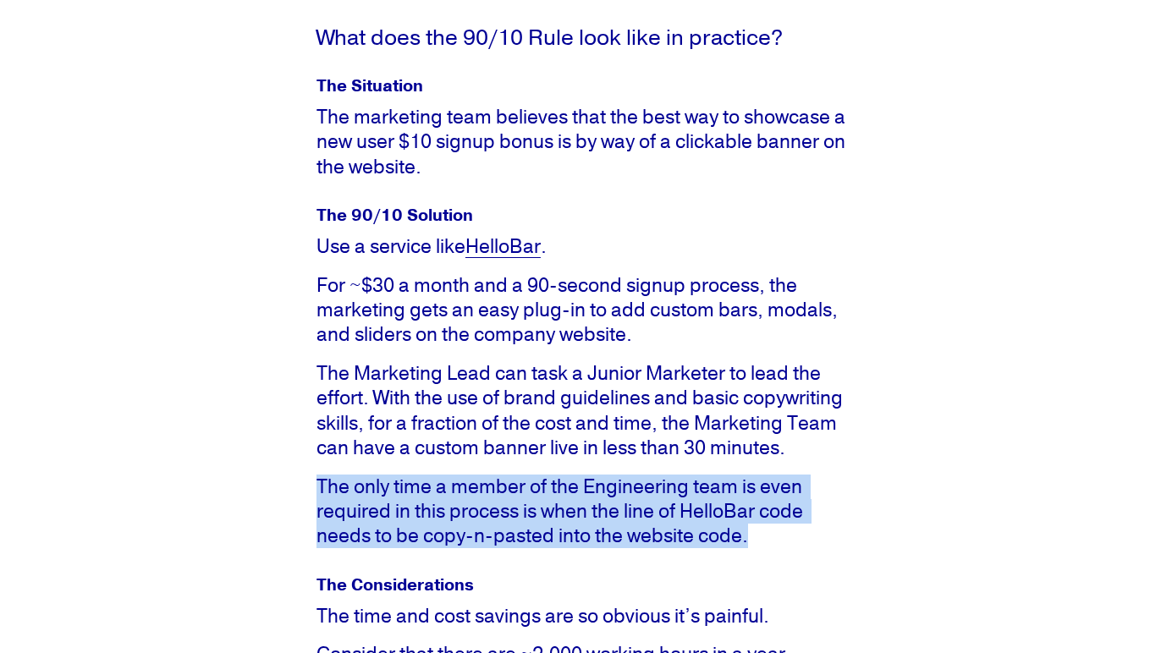
click at [570, 539] on p "The only time a member of the Engineering team is even required in this process…" at bounding box center [585, 512] width 539 height 74
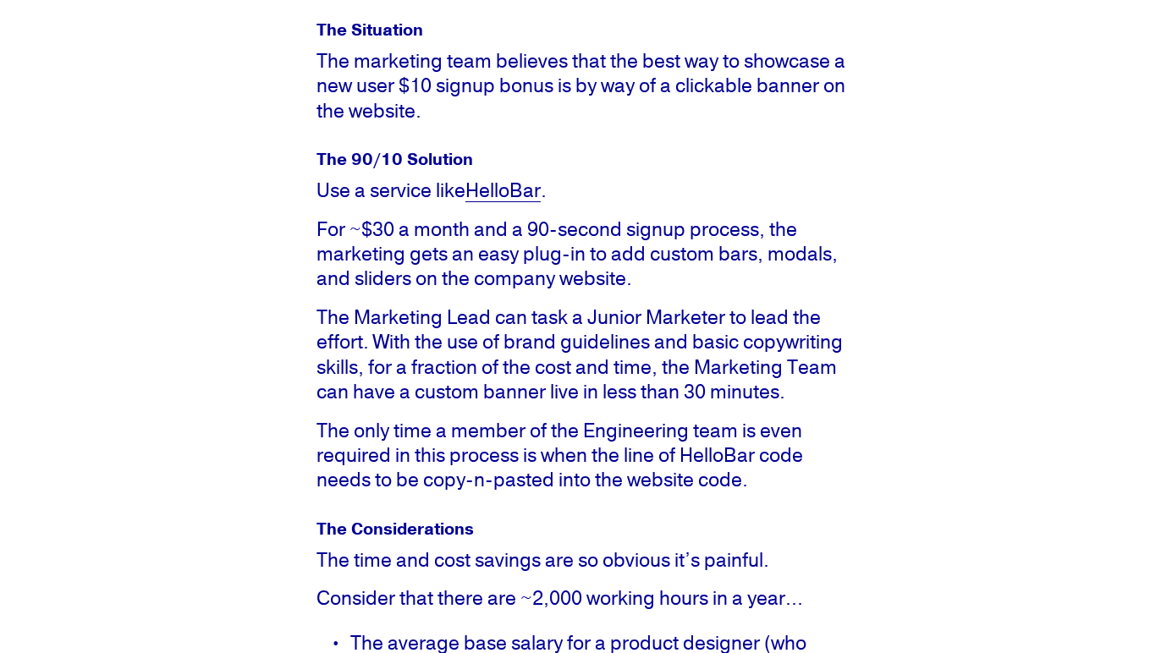
click at [548, 534] on h4 "The Considerations" at bounding box center [585, 529] width 539 height 18
click at [547, 572] on p "The time and cost savings are so obvious it’s painful." at bounding box center [585, 560] width 539 height 25
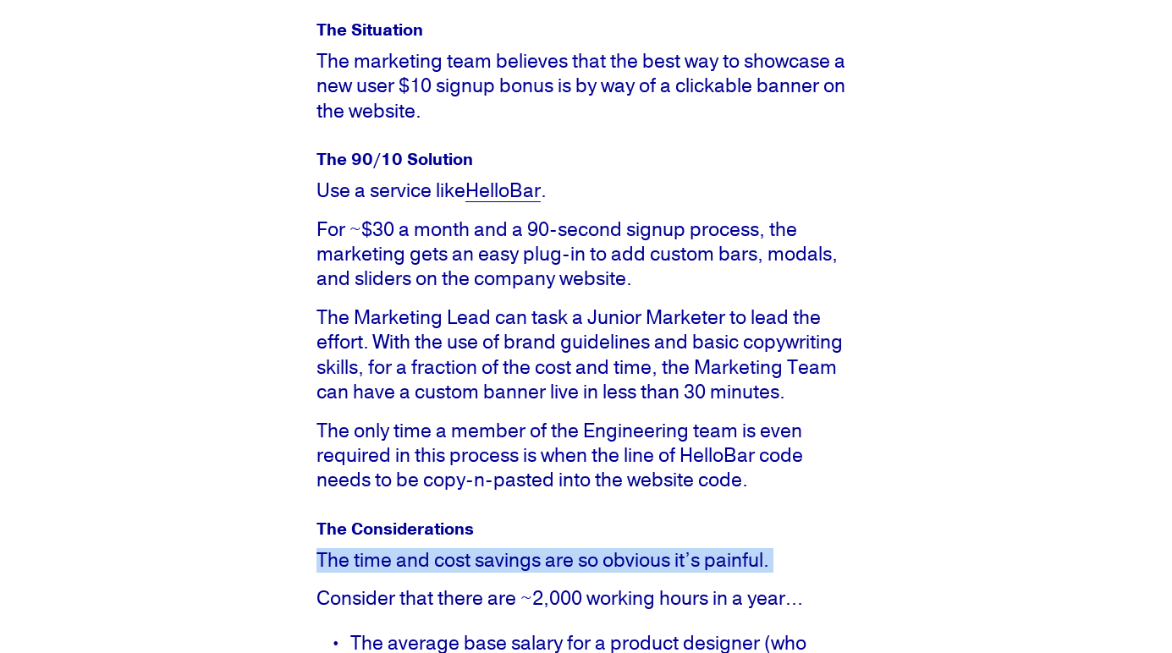
click at [547, 572] on p "The time and cost savings are so obvious it’s painful." at bounding box center [585, 560] width 539 height 25
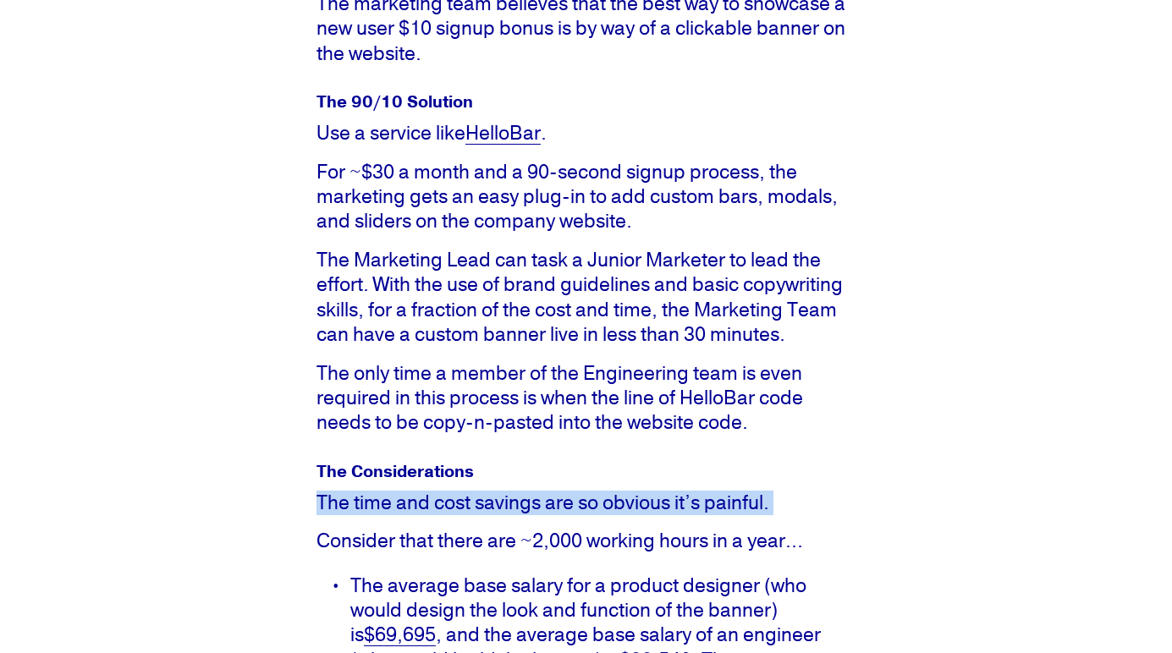
scroll to position [1433, 0]
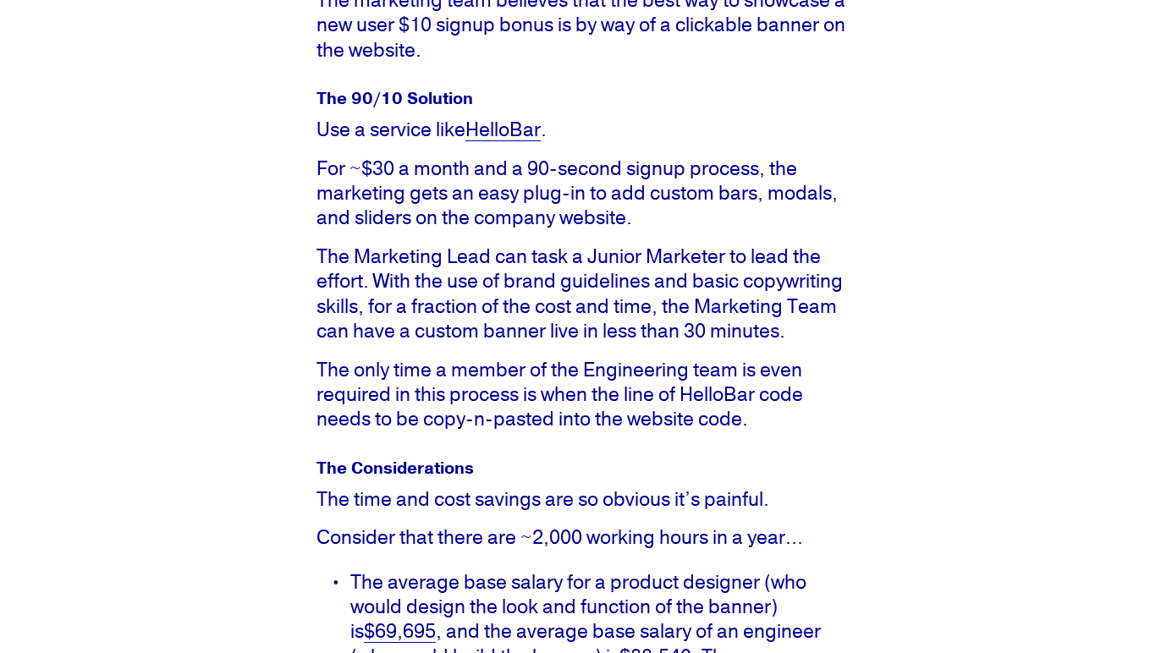
click at [550, 543] on p "Consider that there are ~2,000 working hours in a year…" at bounding box center [585, 537] width 539 height 25
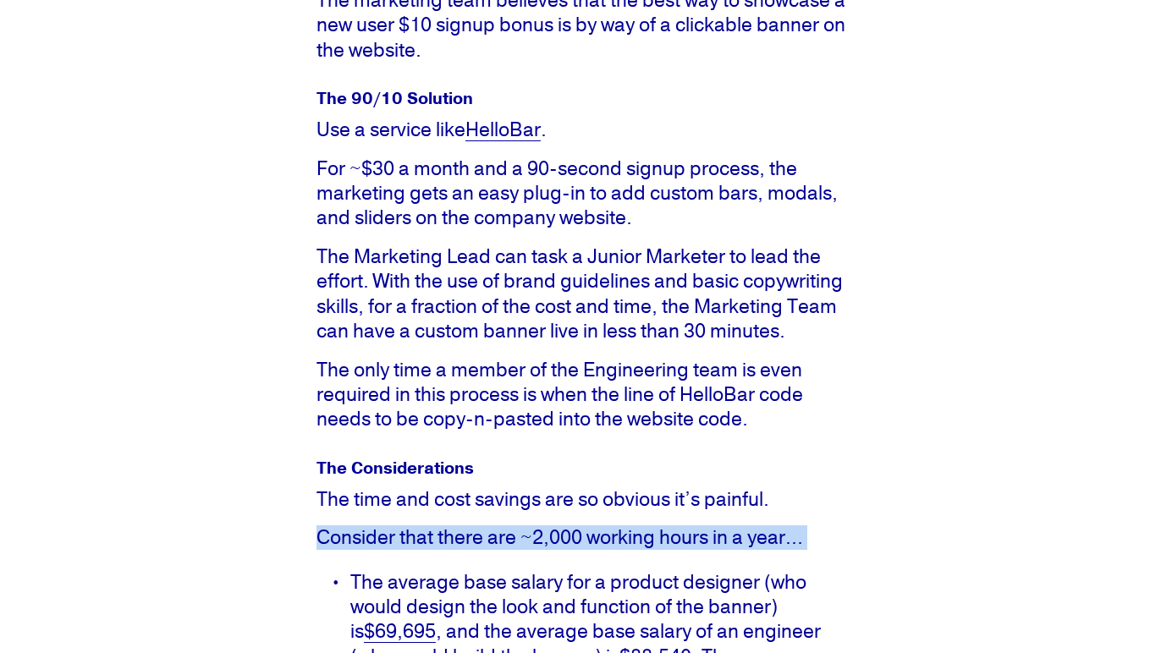
click at [550, 543] on p "Consider that there are ~2,000 working hours in a year…" at bounding box center [585, 537] width 539 height 25
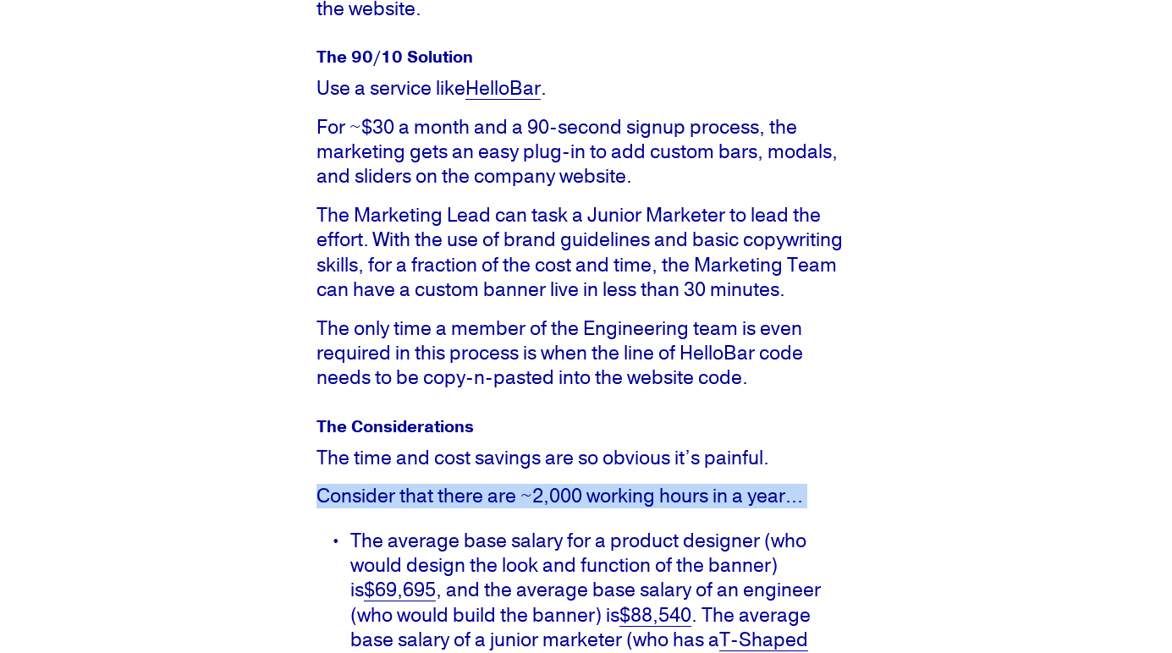
scroll to position [1488, 0]
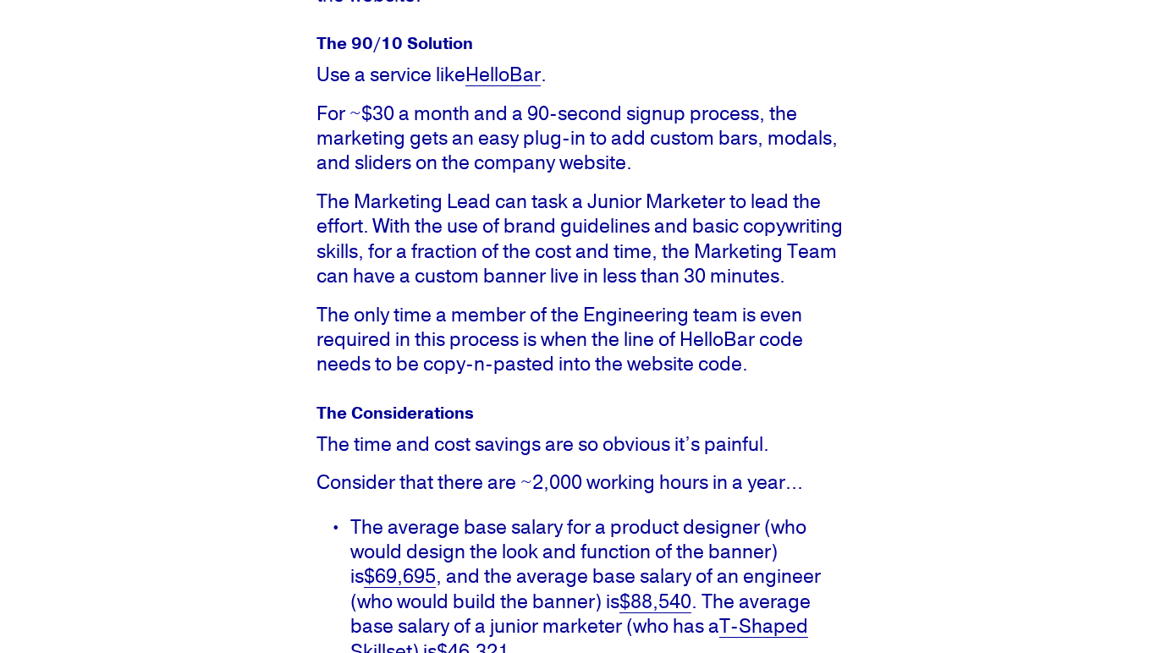
click at [550, 543] on p "The average base salary for a product designer (who would design the look and f…" at bounding box center [602, 590] width 505 height 150
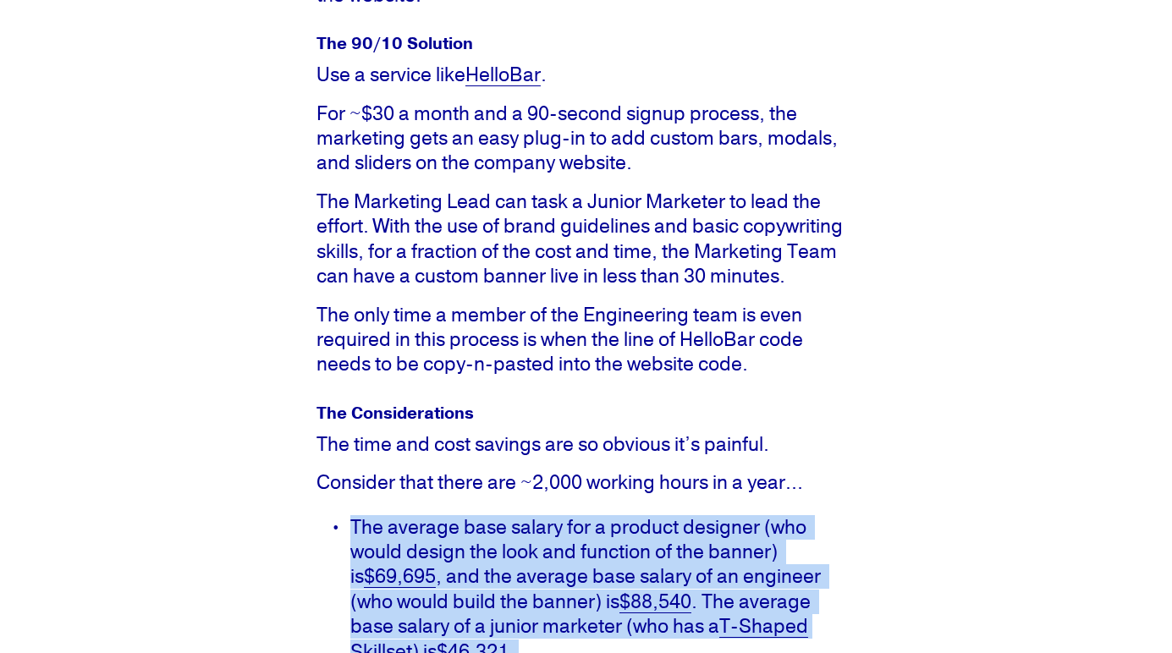
click at [550, 543] on p "The average base salary for a product designer (who would design the look and f…" at bounding box center [602, 590] width 505 height 150
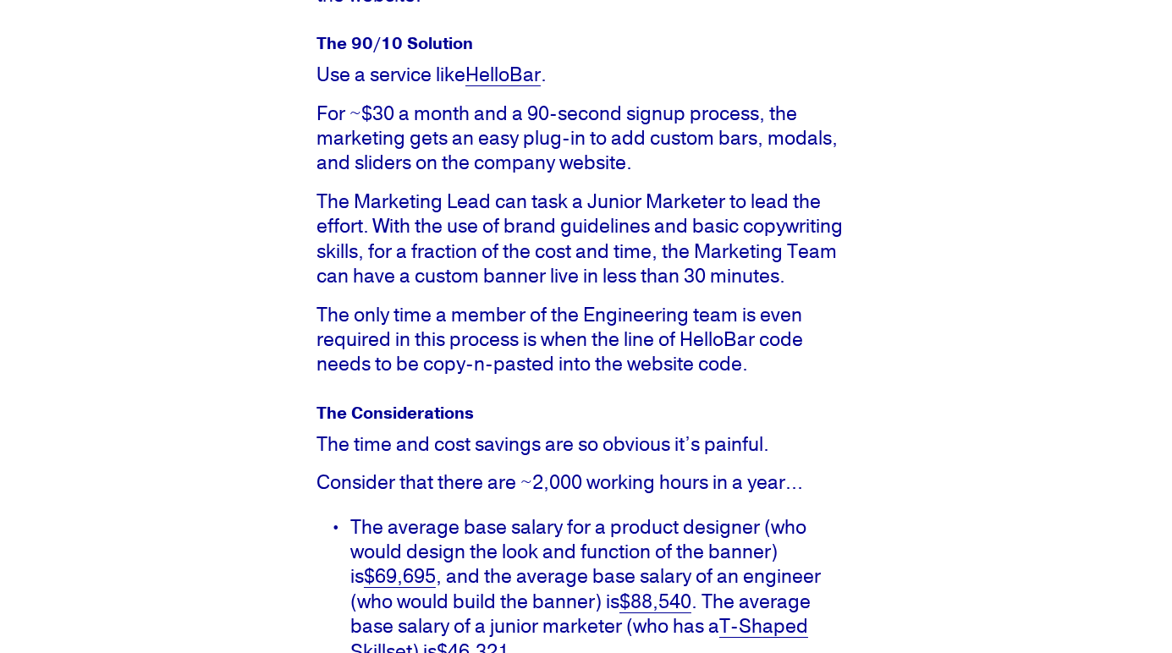
click at [549, 495] on p "Consider that there are ~2,000 working hours in a year…" at bounding box center [585, 482] width 539 height 25
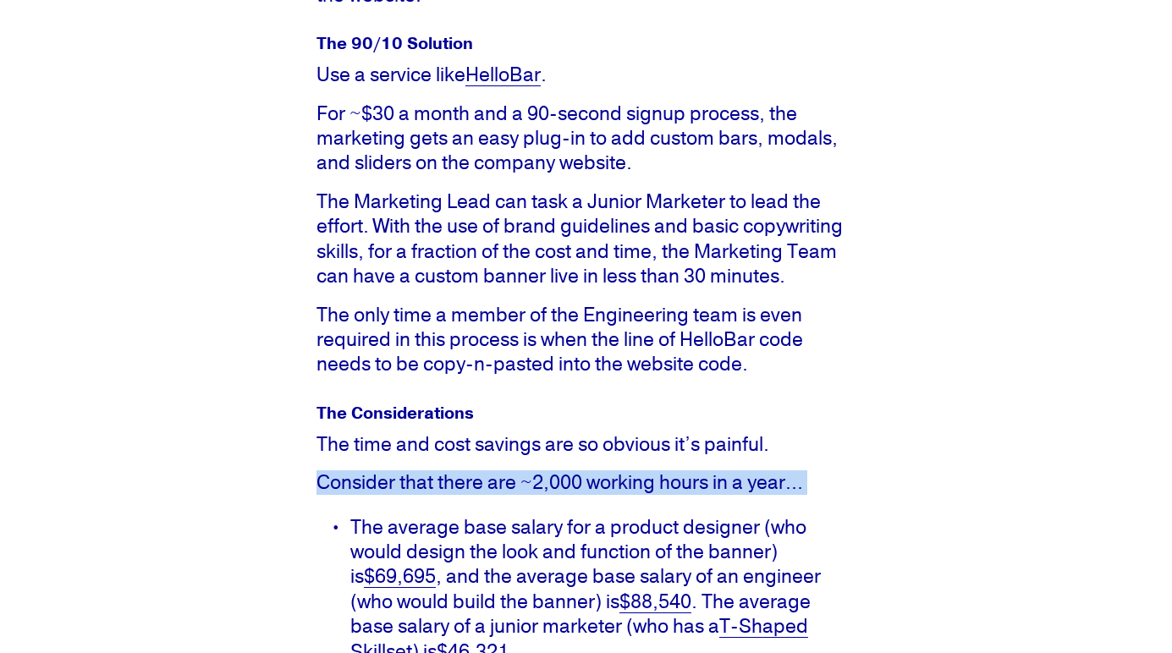
click at [549, 495] on p "Consider that there are ~2,000 working hours in a year…" at bounding box center [585, 482] width 539 height 25
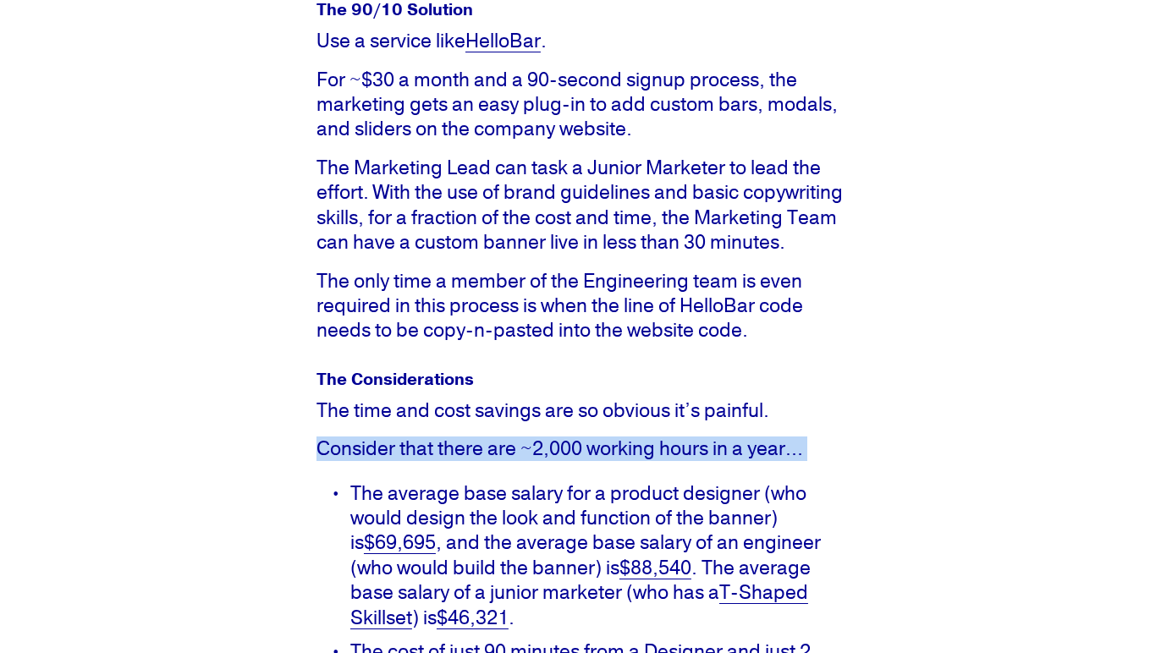
scroll to position [1524, 0]
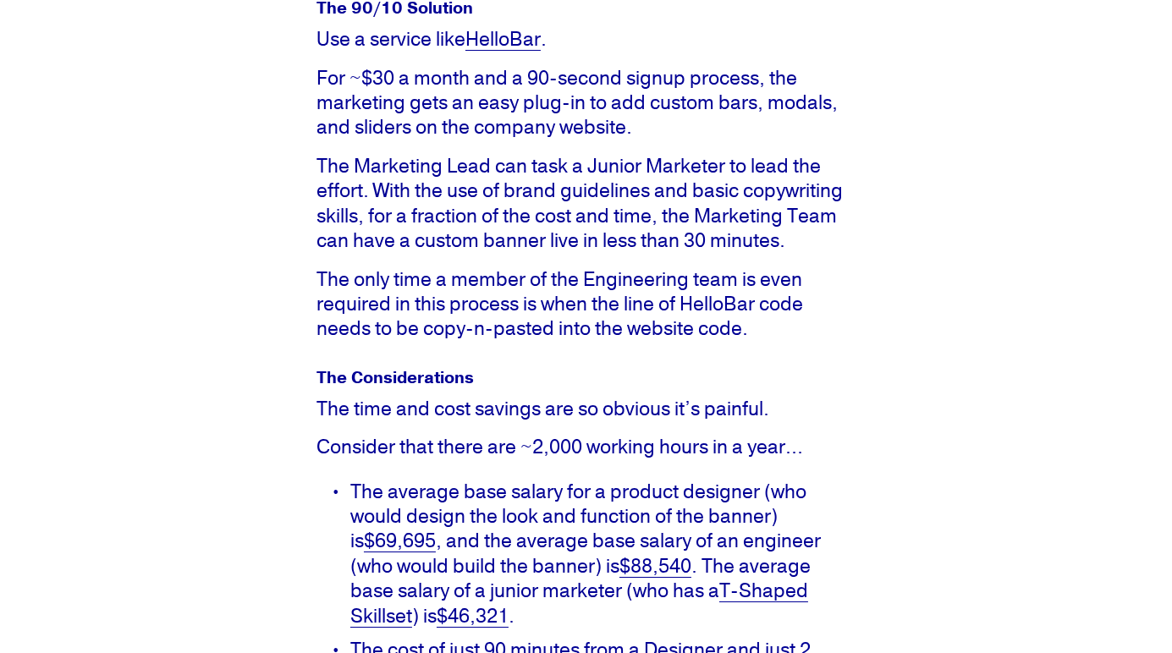
click at [541, 523] on p "The average base salary for a product designer (who would design the look and f…" at bounding box center [602, 555] width 505 height 150
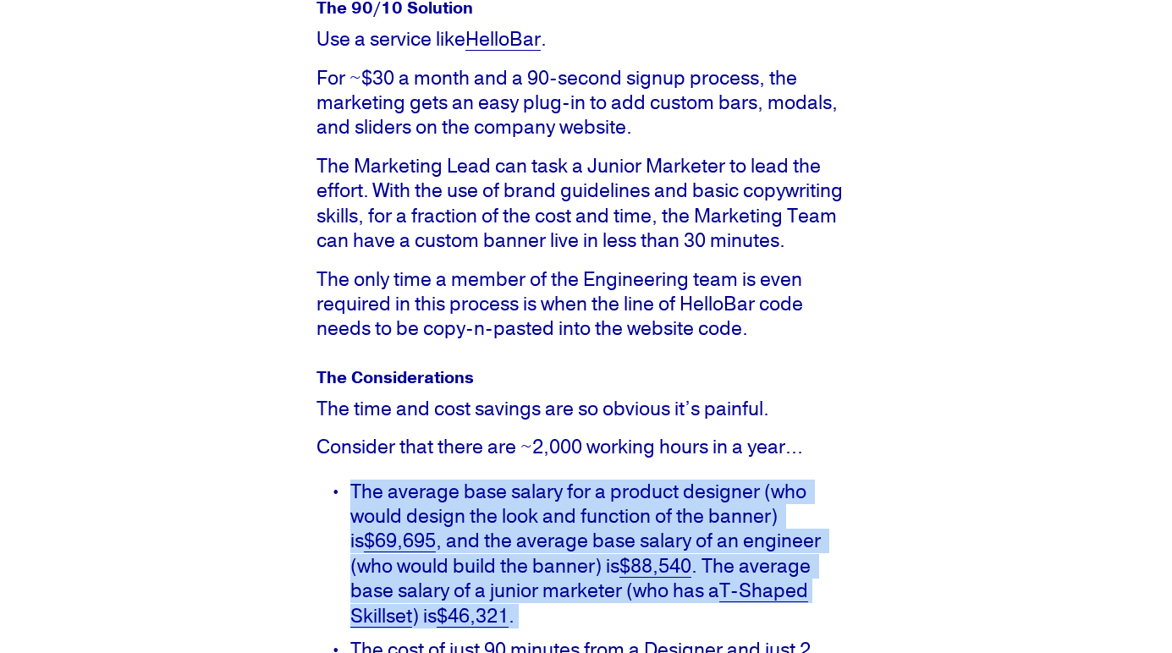
click at [541, 523] on p "The average base salary for a product designer (who would design the look and f…" at bounding box center [602, 555] width 505 height 150
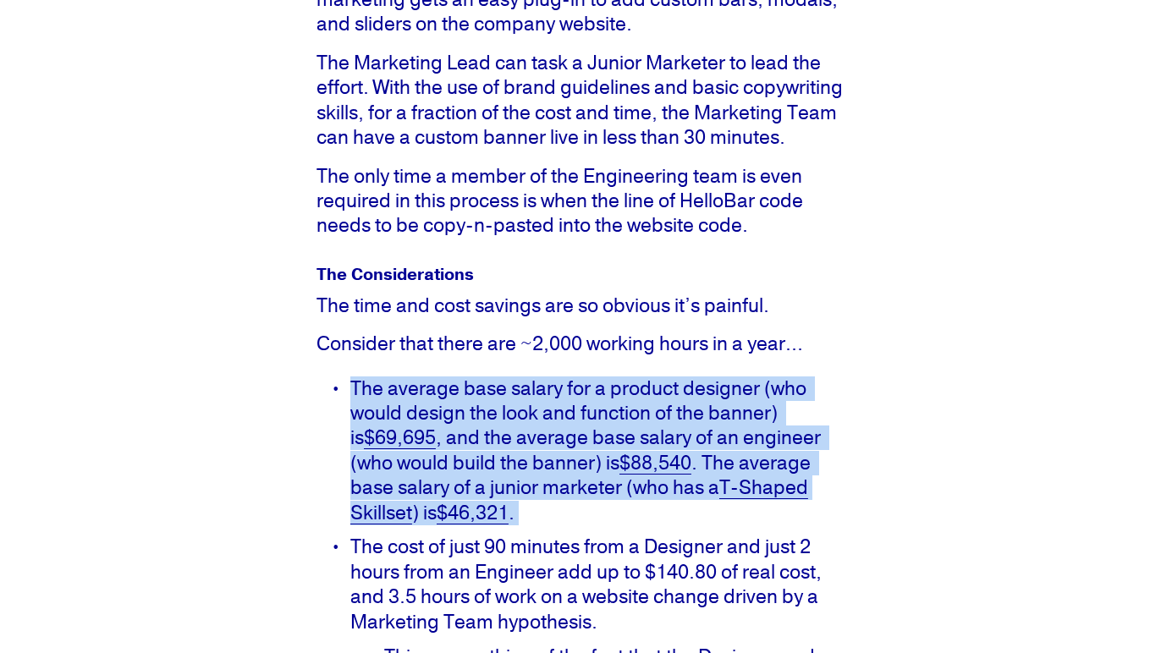
scroll to position [1628, 0]
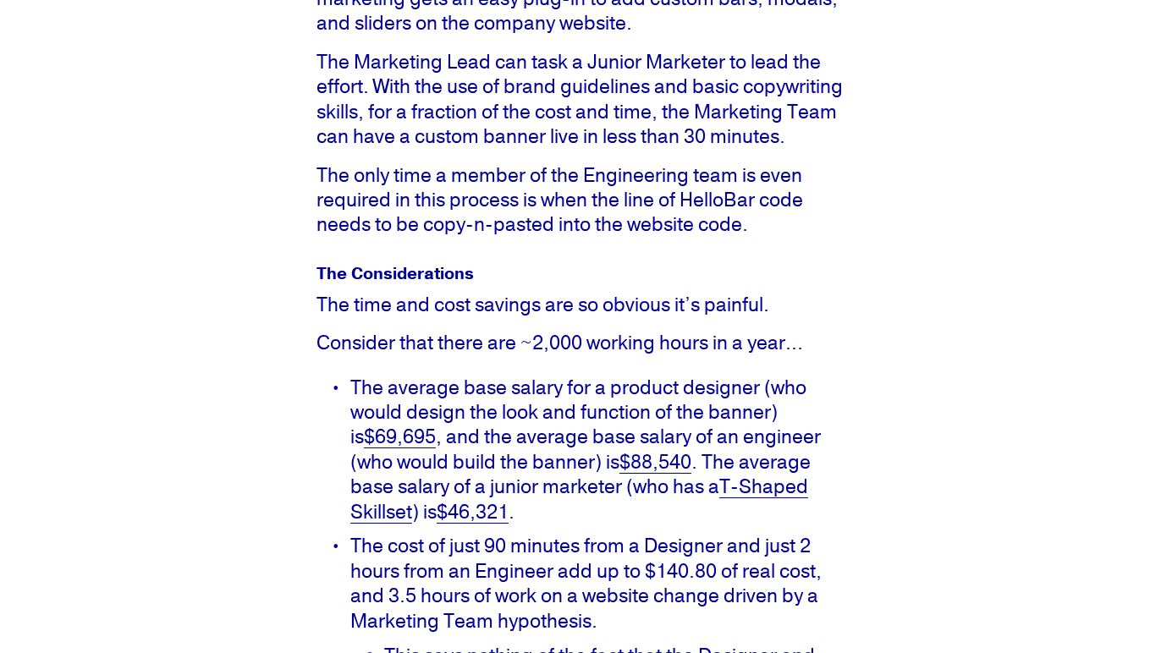
click at [531, 573] on p "The cost of just 90 minutes from a Designer and just 2 hours from an Engineer a…" at bounding box center [602, 584] width 505 height 100
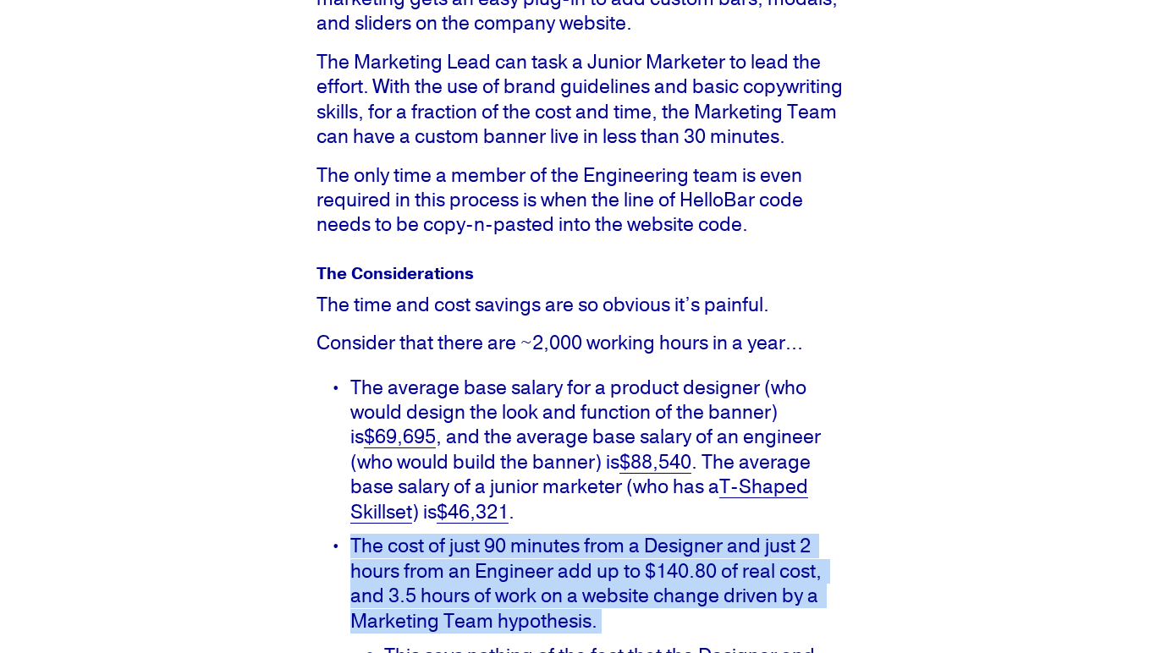
click at [531, 573] on p "The cost of just 90 minutes from a Designer and just 2 hours from an Engineer a…" at bounding box center [602, 584] width 505 height 100
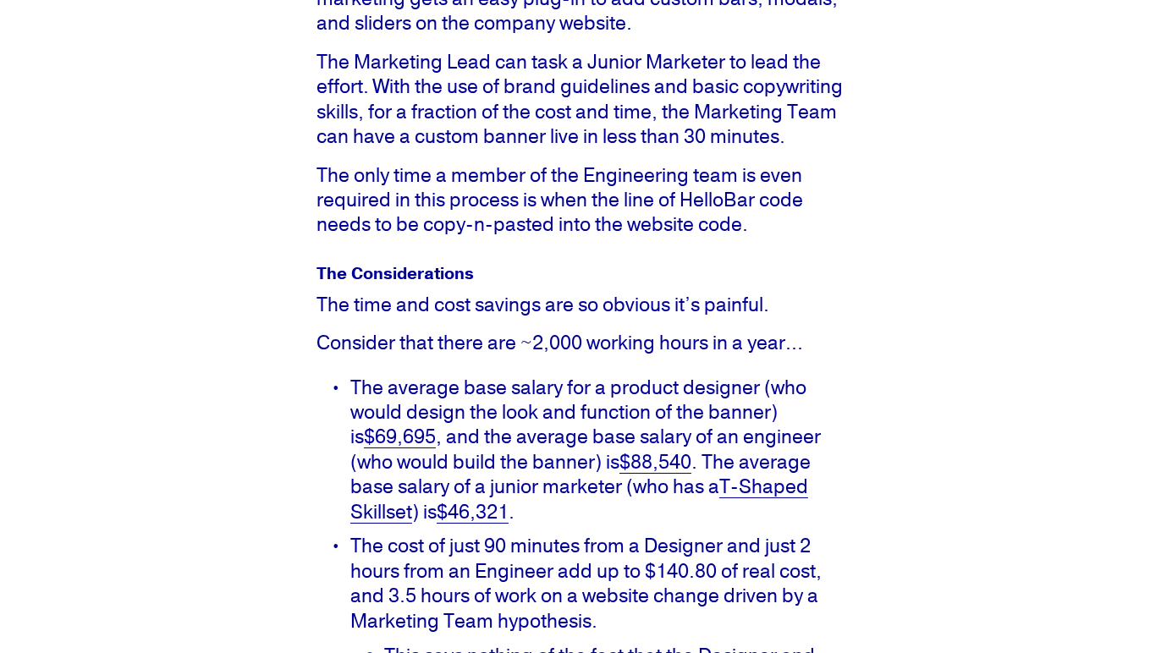
click at [531, 482] on p "The average base salary for a product designer (who would design the look and f…" at bounding box center [602, 451] width 505 height 150
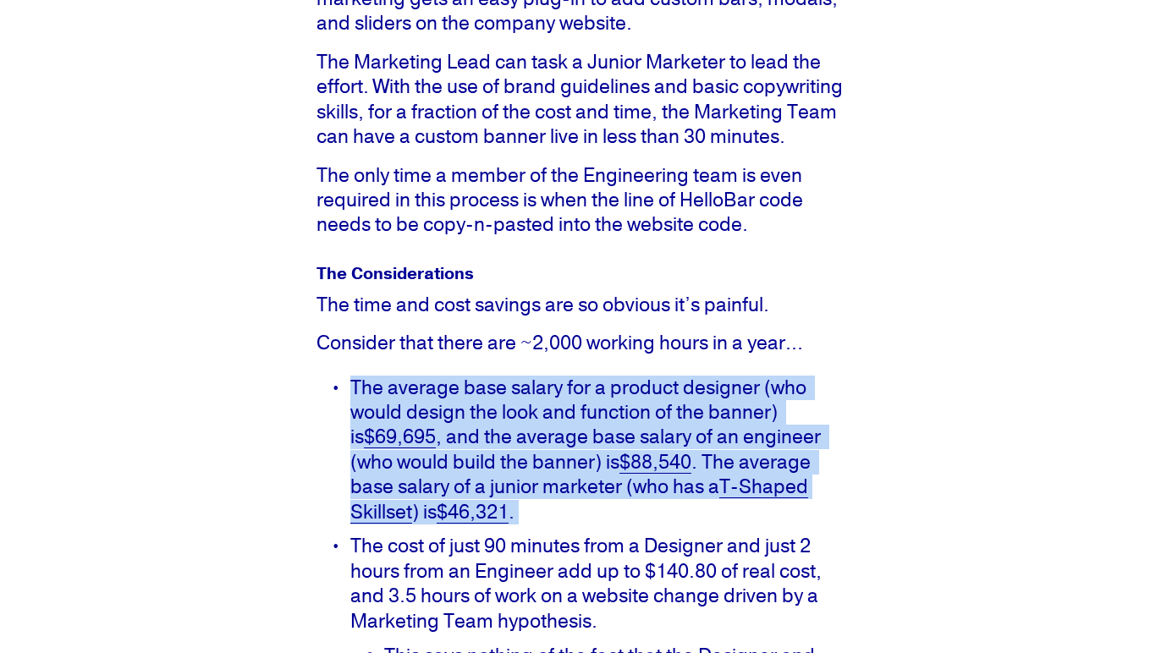
click at [531, 482] on p "The average base salary for a product designer (who would design the look and f…" at bounding box center [602, 451] width 505 height 150
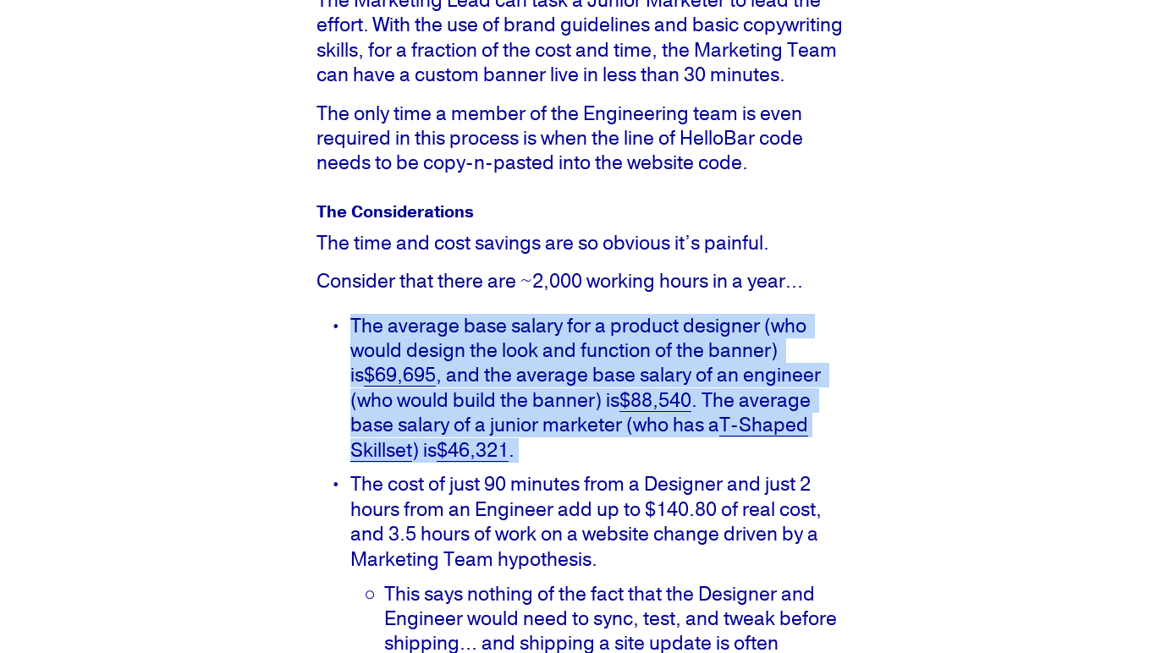
scroll to position [1832, 0]
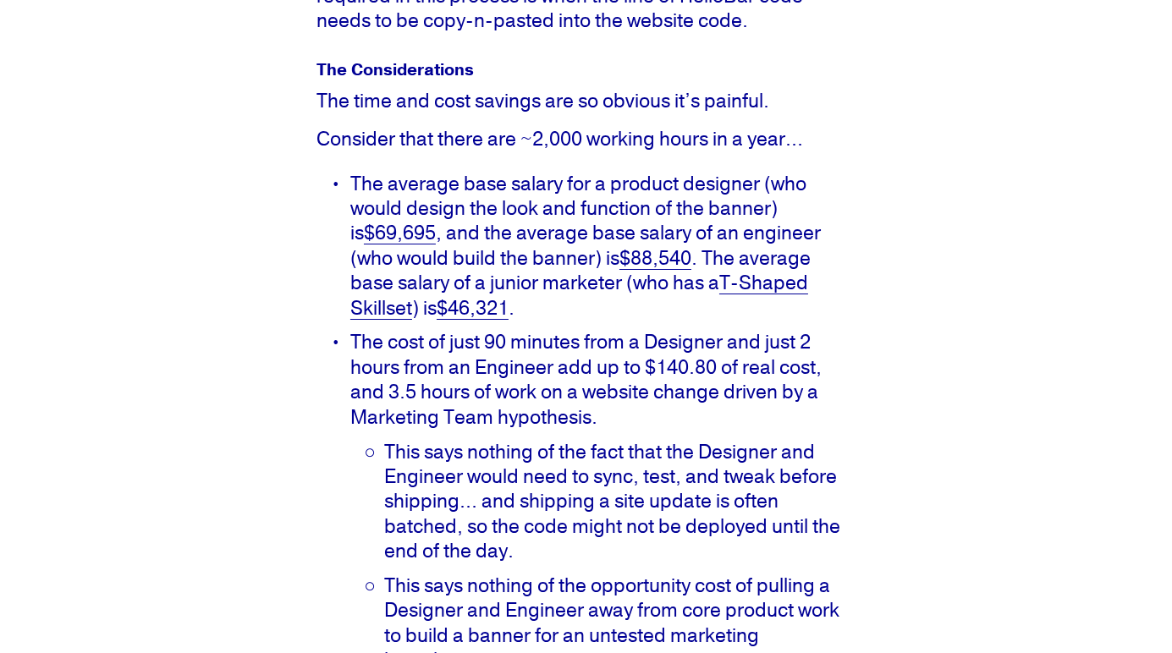
click at [531, 482] on p "This says nothing of the fact that the Designer and Engineer would need to sync…" at bounding box center [619, 502] width 471 height 124
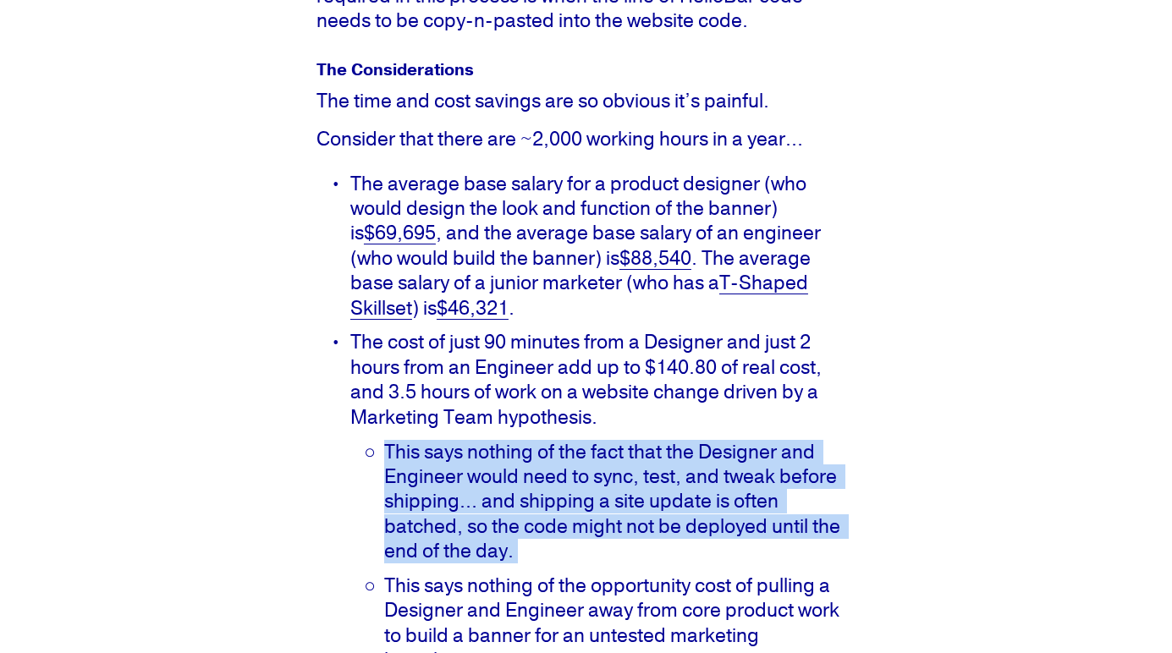
click at [531, 482] on p "This says nothing of the fact that the Designer and Engineer would need to sync…" at bounding box center [619, 502] width 471 height 124
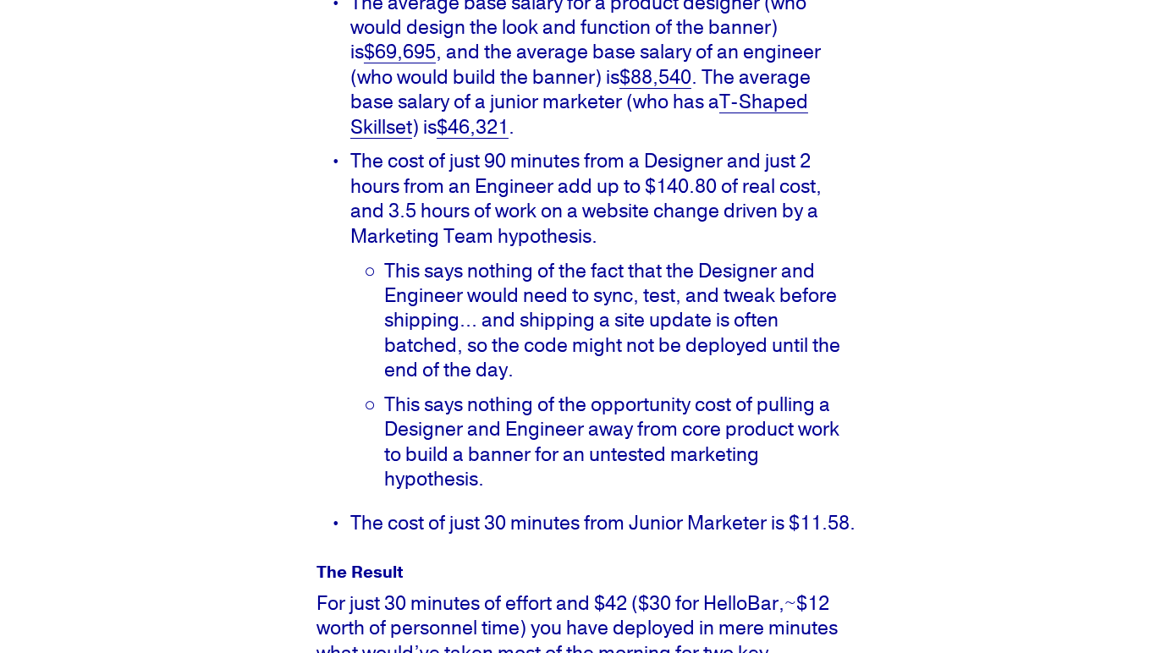
click at [532, 434] on p "This says nothing of the opportunity cost of pulling a Designer and Engineer aw…" at bounding box center [619, 443] width 471 height 100
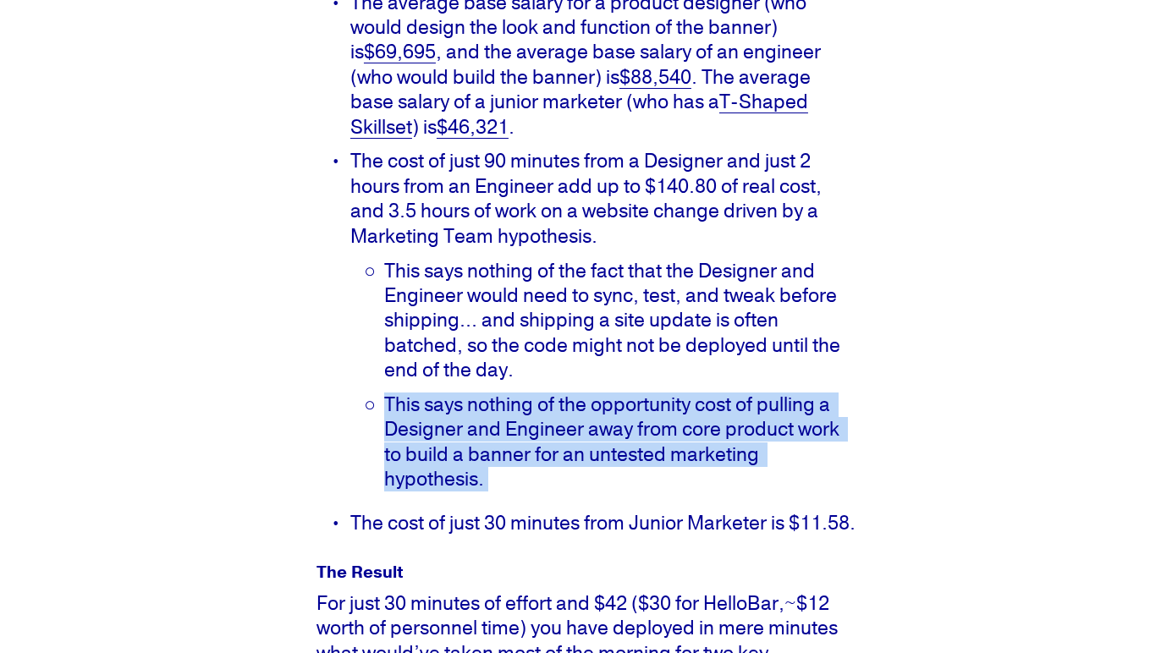
click at [532, 434] on p "This says nothing of the opportunity cost of pulling a Designer and Engineer aw…" at bounding box center [619, 443] width 471 height 100
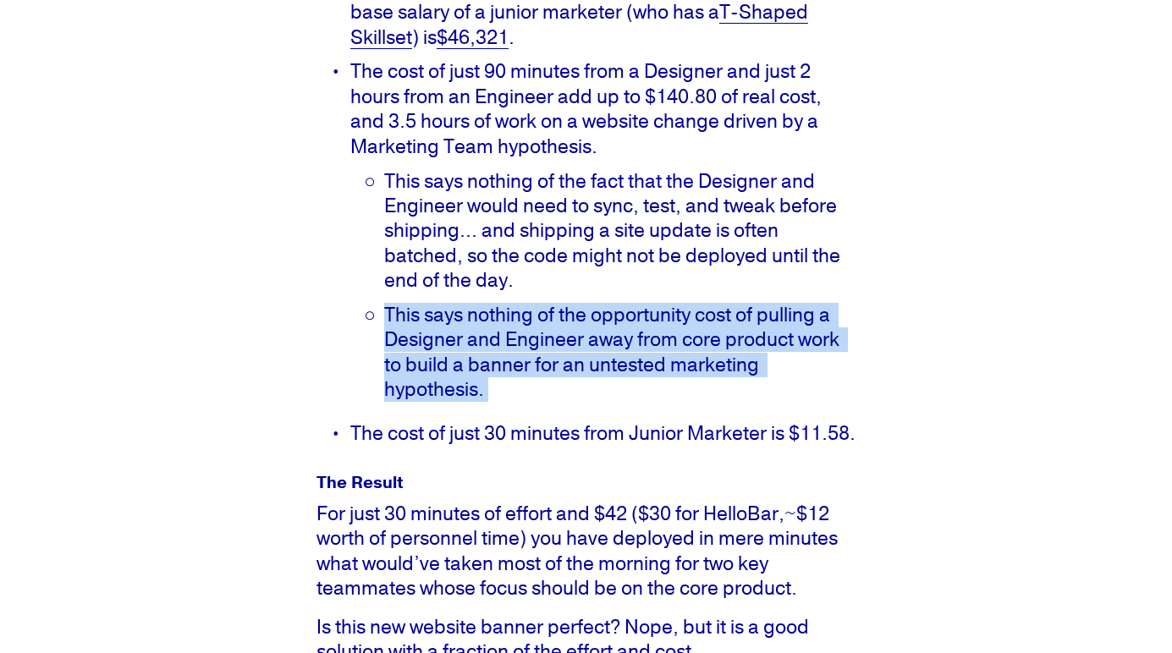
scroll to position [2104, 0]
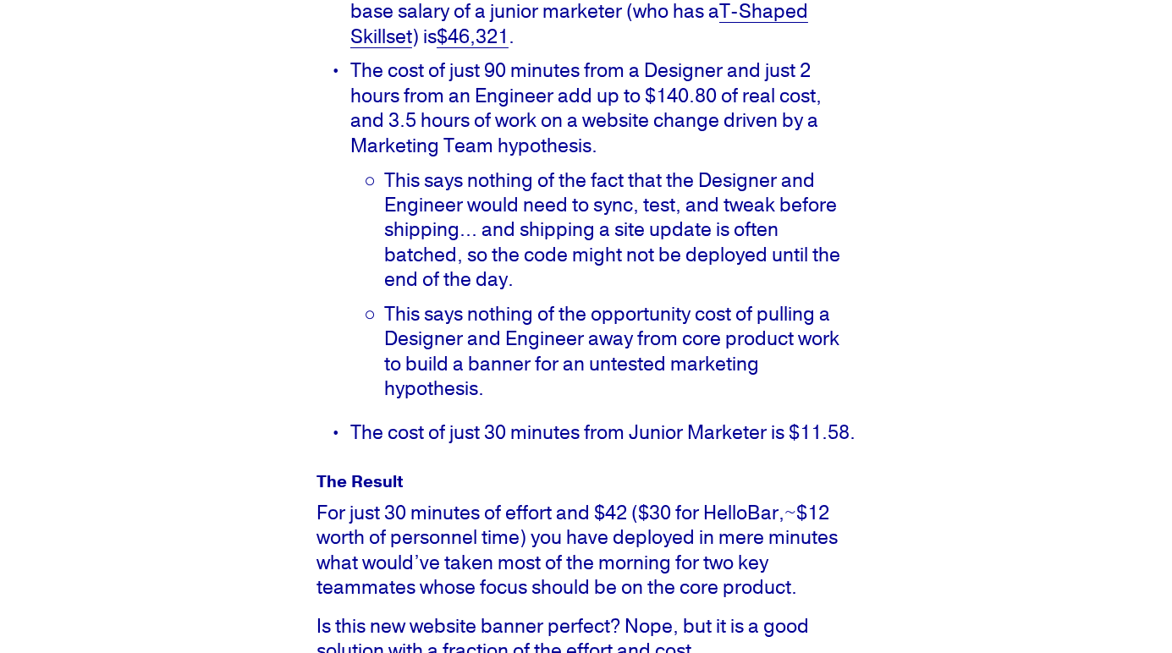
click at [529, 442] on p "The cost of just 30 minutes from Junior Marketer is $11.58." at bounding box center [602, 433] width 505 height 25
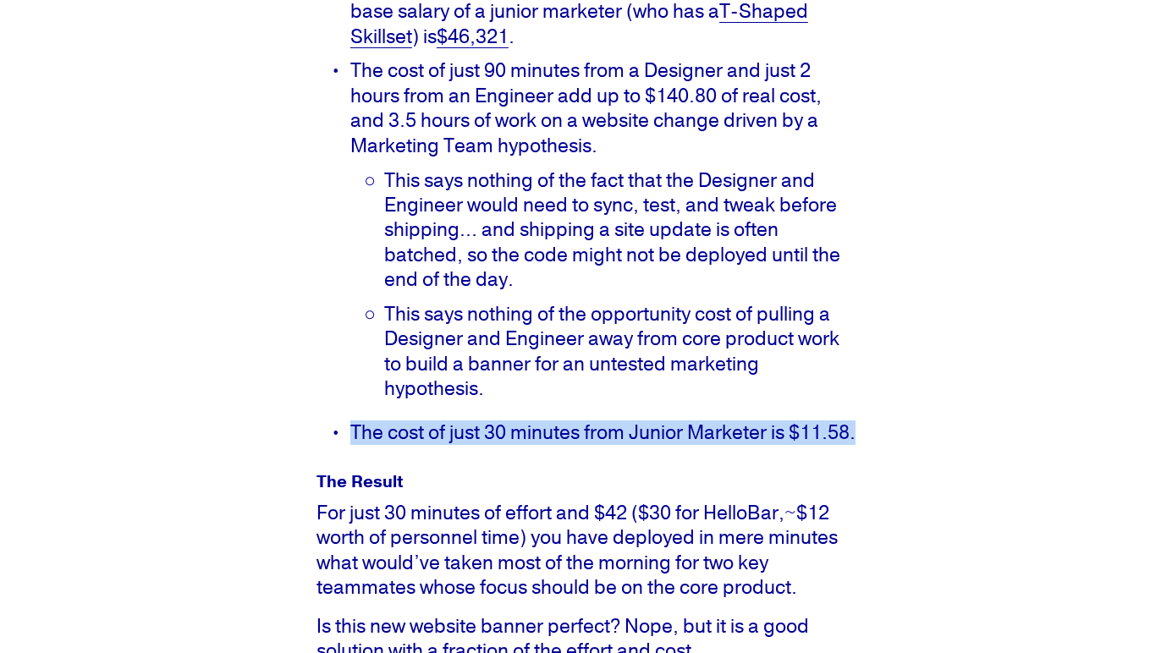
click at [529, 442] on p "The cost of just 30 minutes from Junior Marketer is $11.58." at bounding box center [602, 433] width 505 height 25
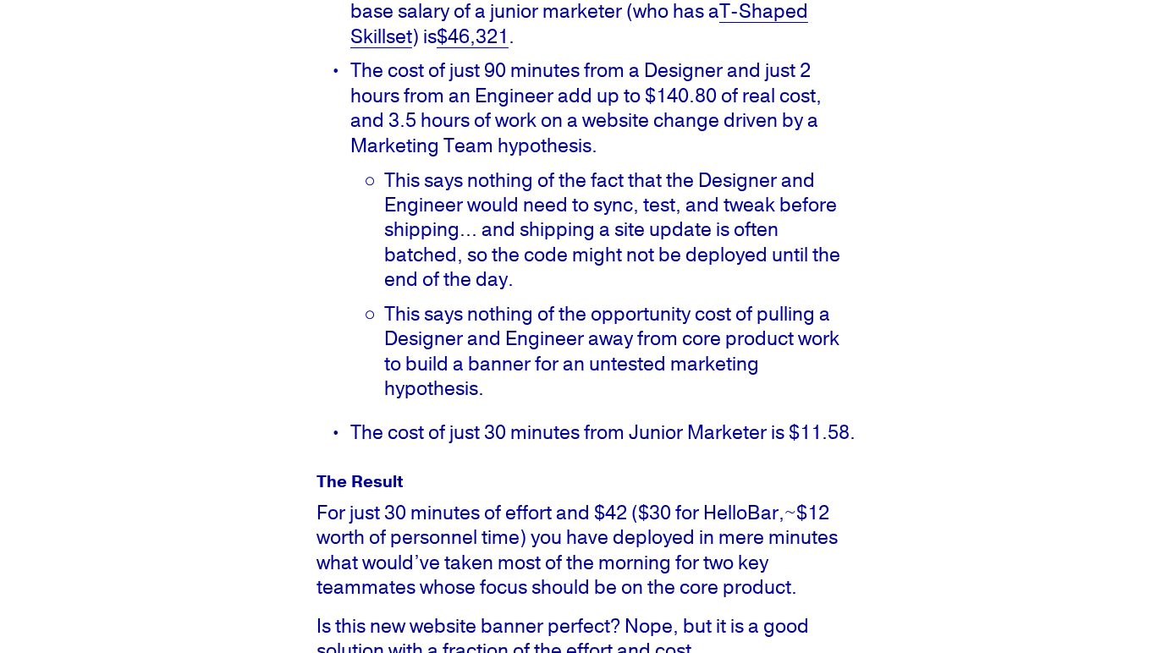
click at [487, 579] on p "For just 30 minutes of effort and $42 ($30 for HelloBar,~$12 worth of personnel…" at bounding box center [585, 551] width 539 height 100
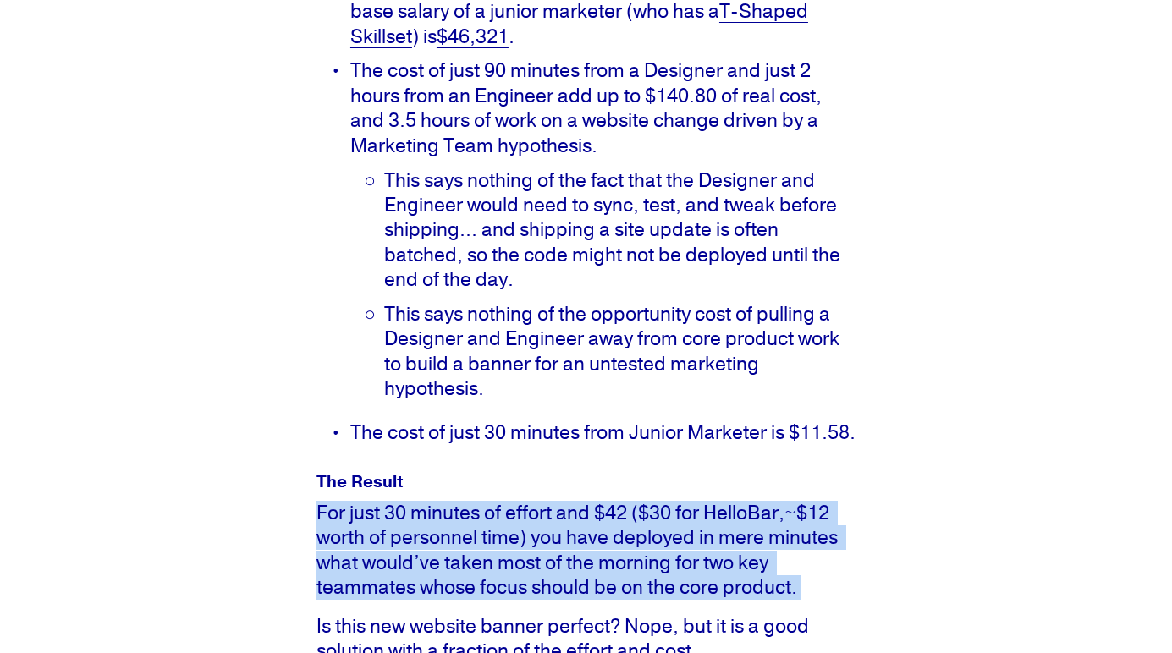
click at [487, 579] on p "For just 30 minutes of effort and $42 ($30 for HelloBar,~$12 worth of personnel…" at bounding box center [585, 551] width 539 height 100
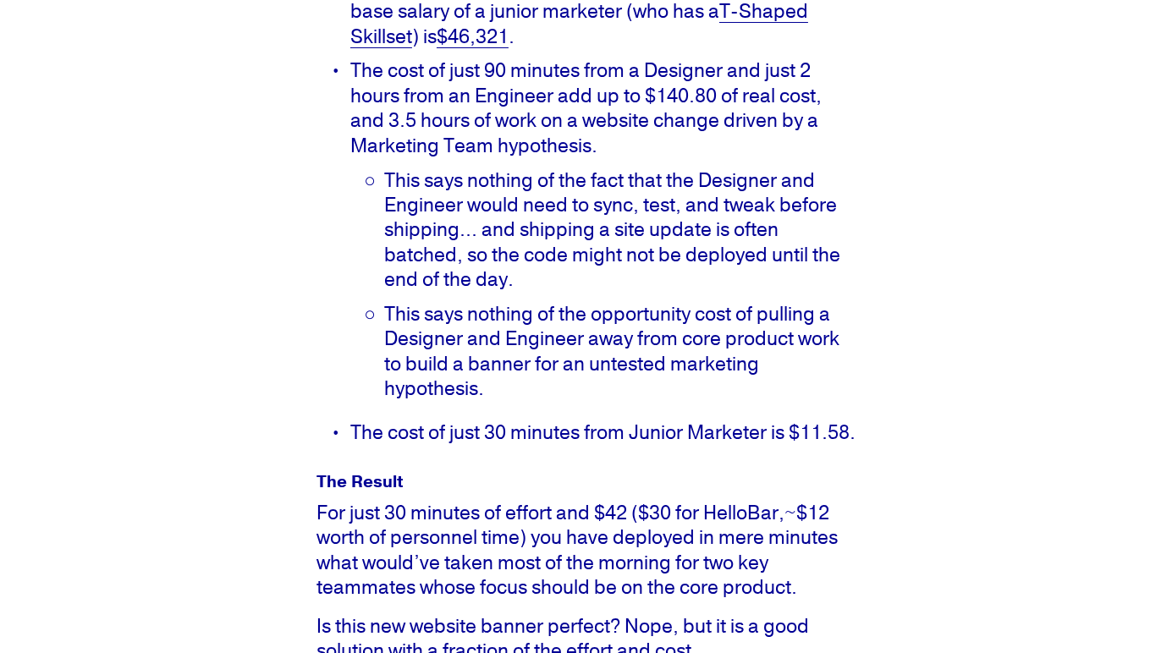
click at [420, 491] on h4 "The Result" at bounding box center [585, 482] width 539 height 18
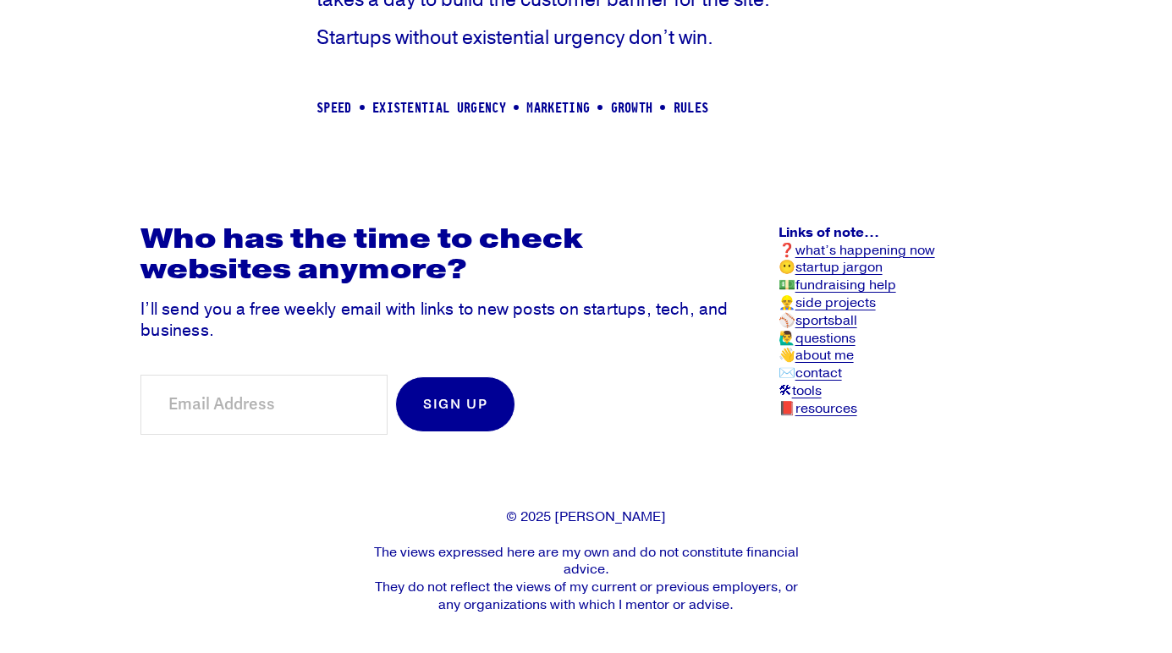
scroll to position [2912, 0]
